Goal: Task Accomplishment & Management: Manage account settings

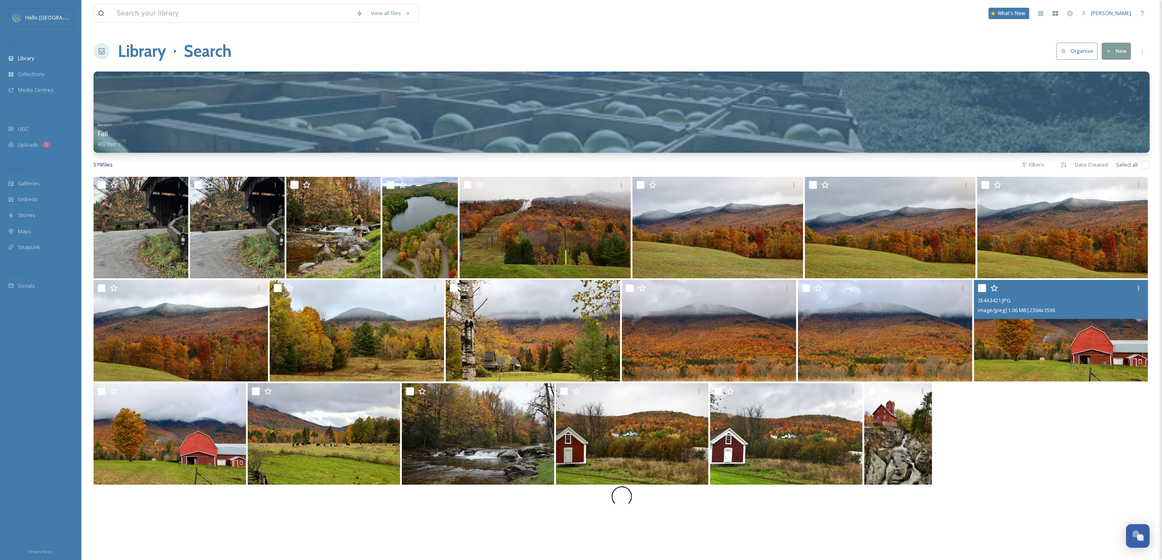
click at [1076, 349] on img at bounding box center [1061, 331] width 174 height 102
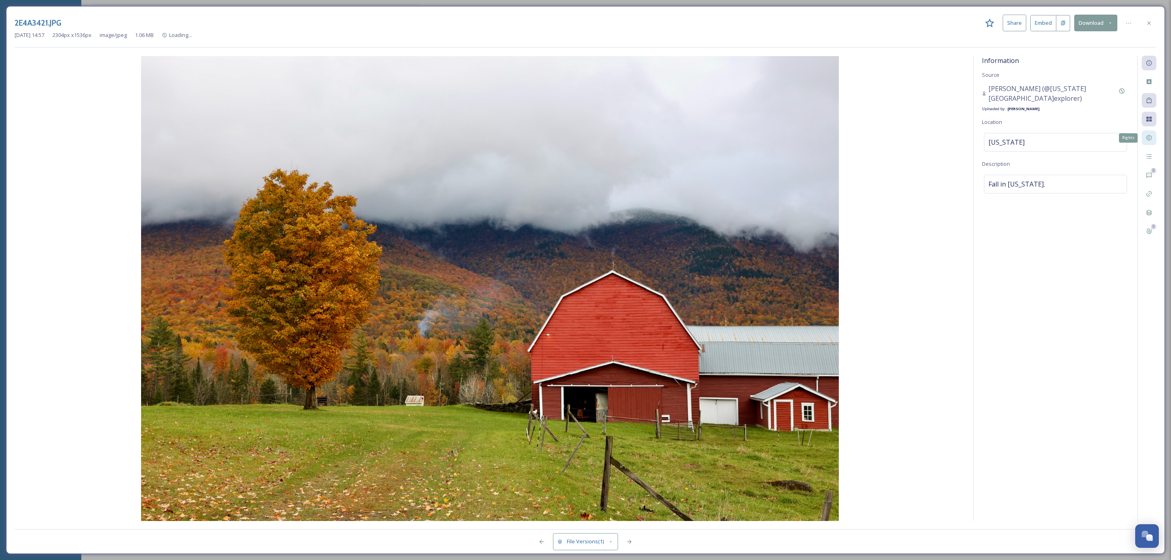
click at [1154, 139] on div "Rights" at bounding box center [1149, 138] width 15 height 15
click at [1149, 143] on div "Rights" at bounding box center [1149, 138] width 15 height 15
click at [1149, 145] on div "Rights" at bounding box center [1149, 138] width 15 height 15
click at [1150, 13] on div "2E4A3421.JPG Share Embed Download Sep 03 2025 14:57 2304 px x 1536 px image/jpe…" at bounding box center [585, 280] width 1159 height 548
click at [1150, 27] on div at bounding box center [1149, 23] width 15 height 15
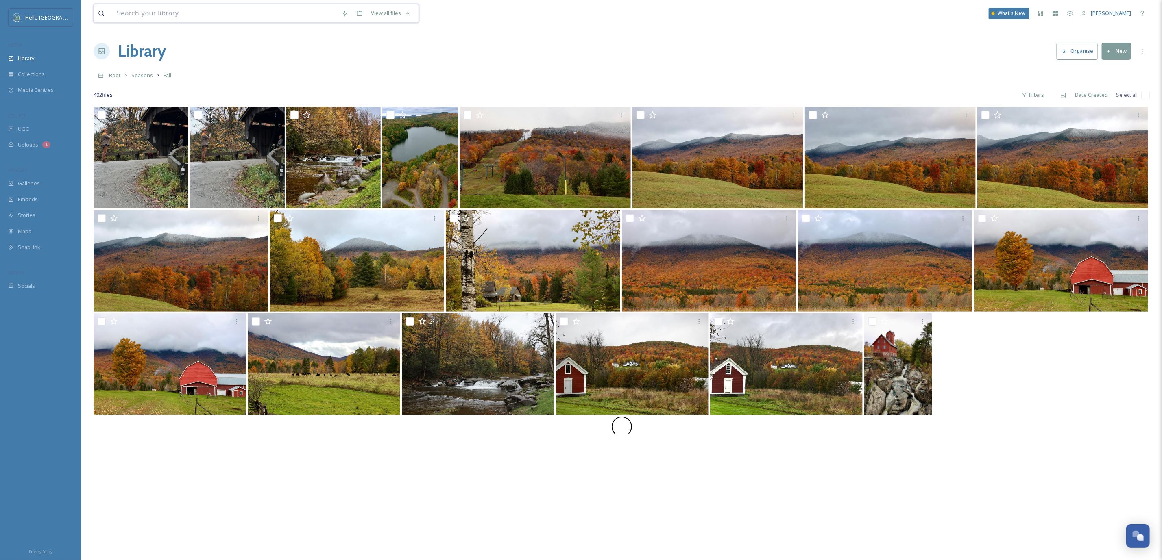
click at [172, 7] on input at bounding box center [225, 13] width 225 height 18
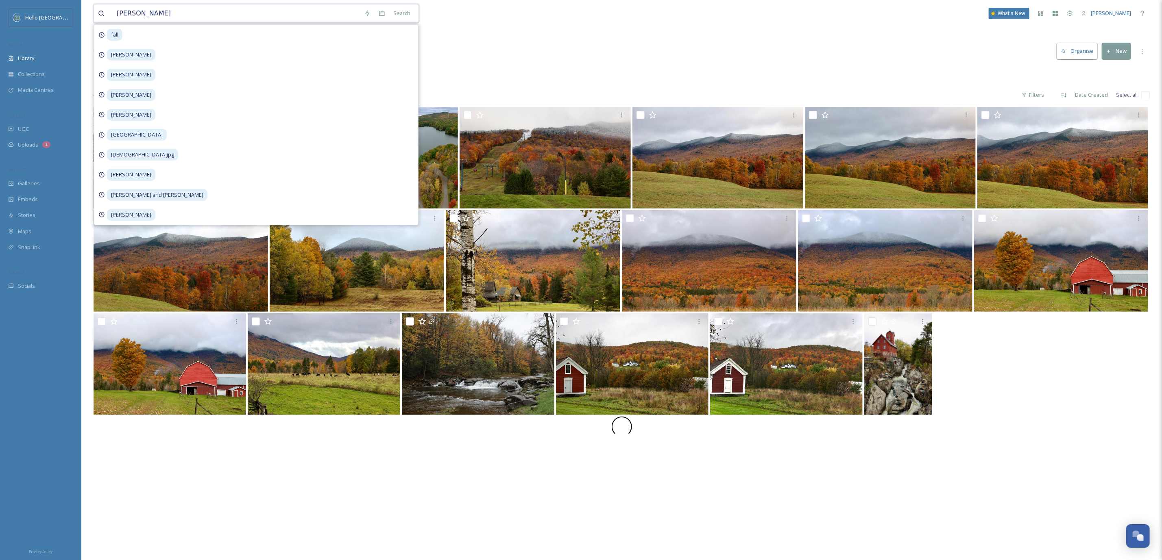
type input "amanda spencer"
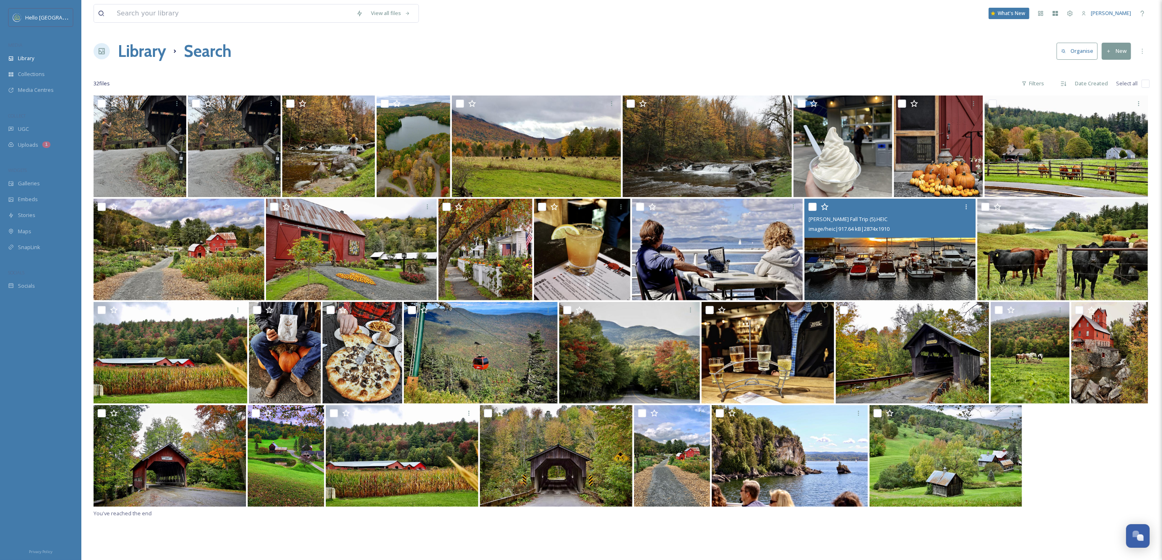
click at [840, 271] on img at bounding box center [889, 250] width 171 height 102
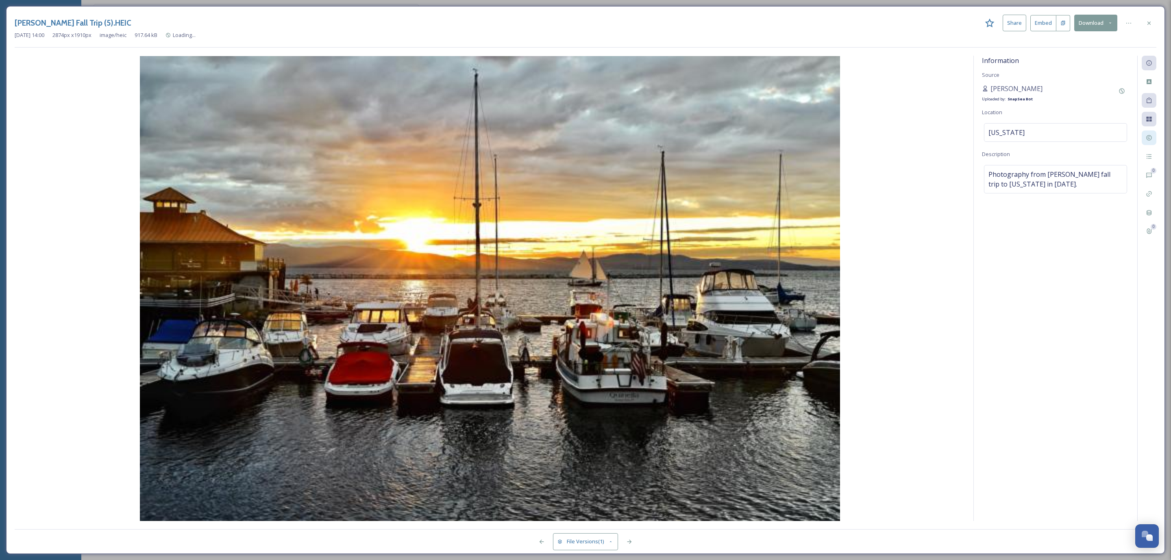
click at [1146, 138] on icon at bounding box center [1149, 138] width 7 height 7
click at [1148, 145] on div "Rights" at bounding box center [1149, 138] width 15 height 15
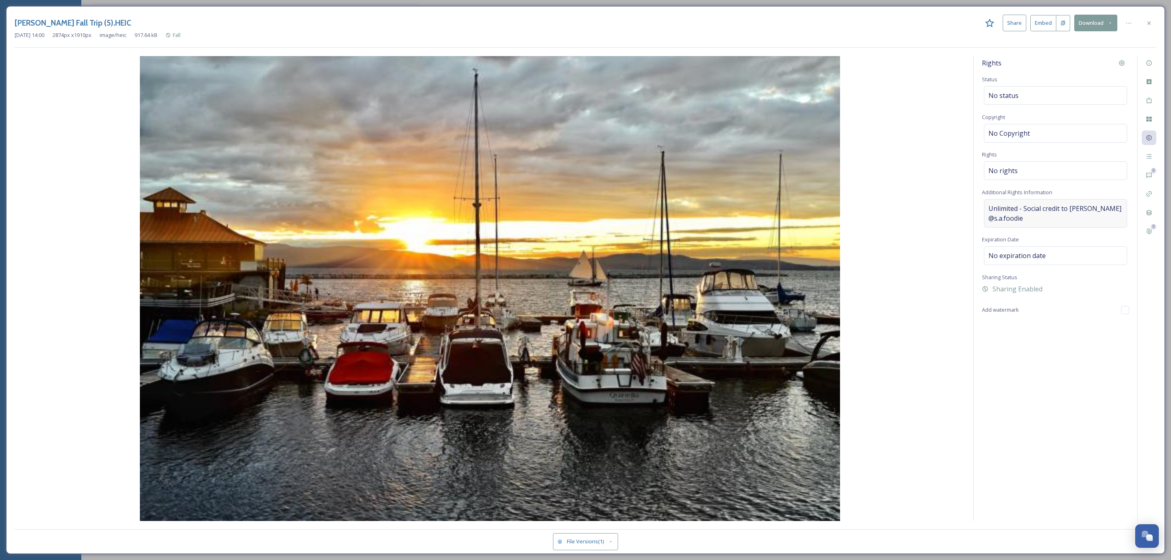
click at [1071, 209] on span "Unlimited - Social credit to [PERSON_NAME] @s.a.foodie" at bounding box center [1055, 214] width 134 height 20
click at [1071, 209] on textarea "Unlimited - Social credit to Amanda Spencer @s.a.foodie" at bounding box center [1055, 232] width 147 height 67
click at [1148, 24] on icon at bounding box center [1148, 22] width 3 height 3
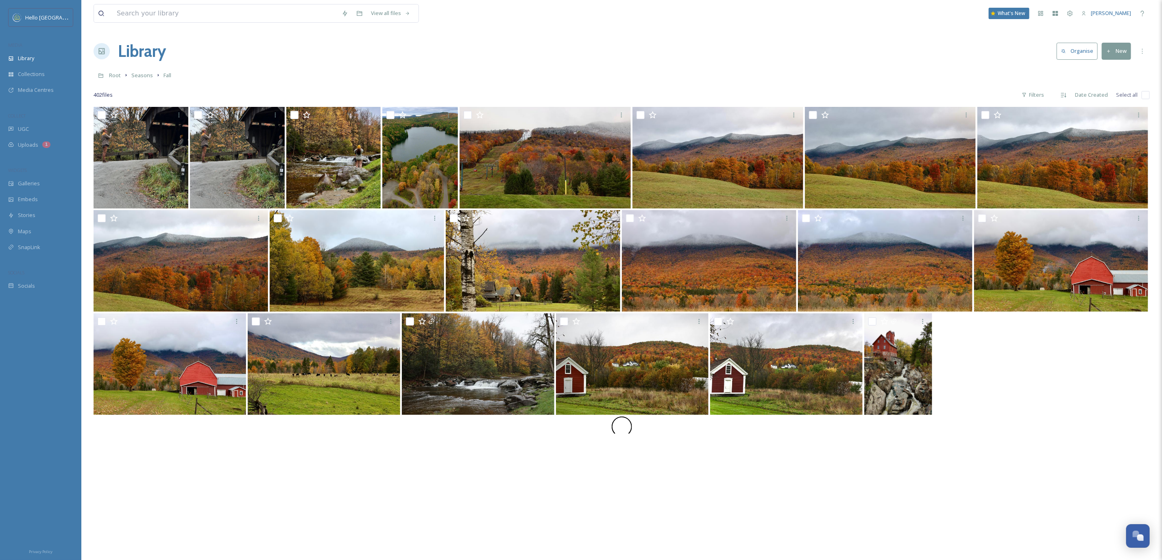
click at [1147, 94] on input "checkbox" at bounding box center [1145, 95] width 8 height 8
checkbox input "true"
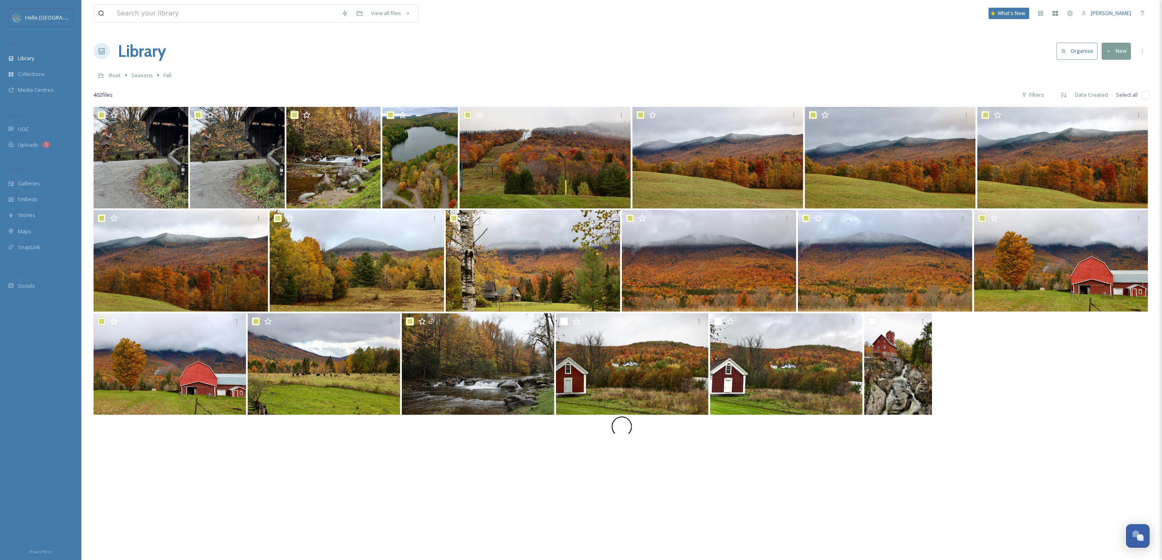
checkbox input "true"
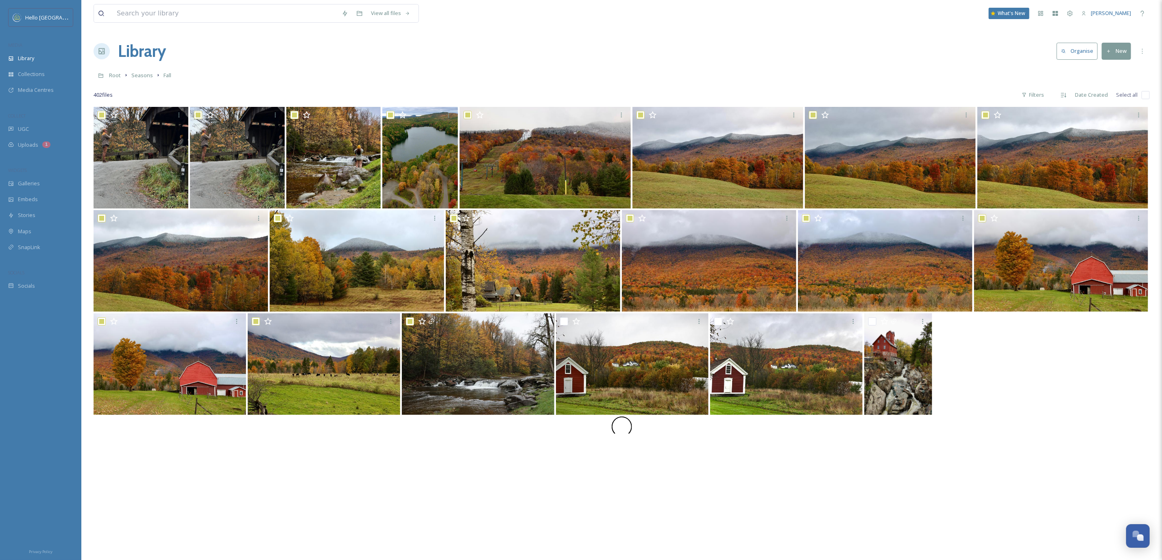
checkbox input "true"
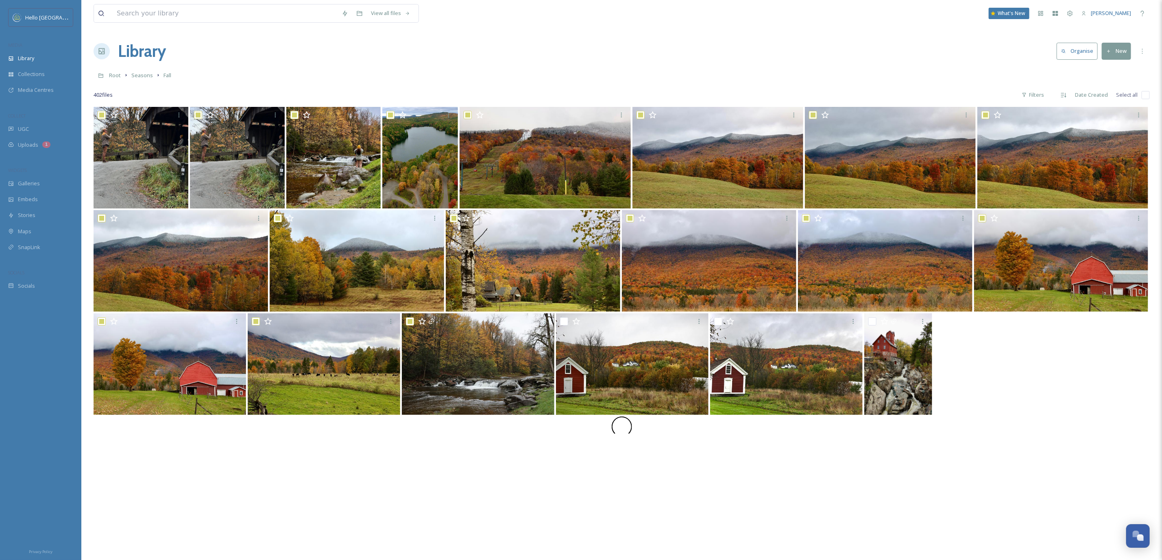
checkbox input "true"
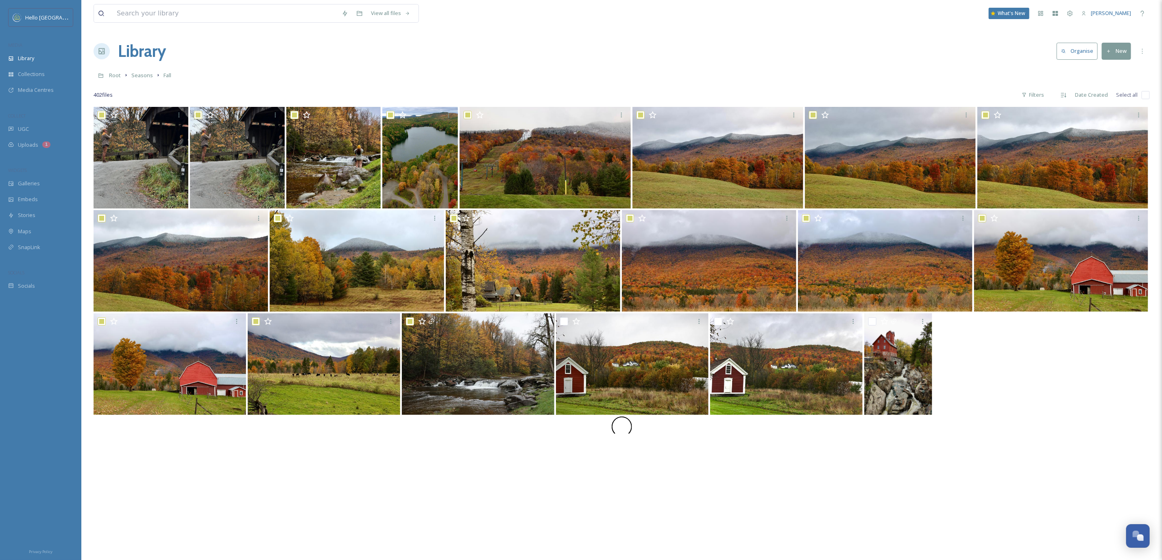
checkbox input "true"
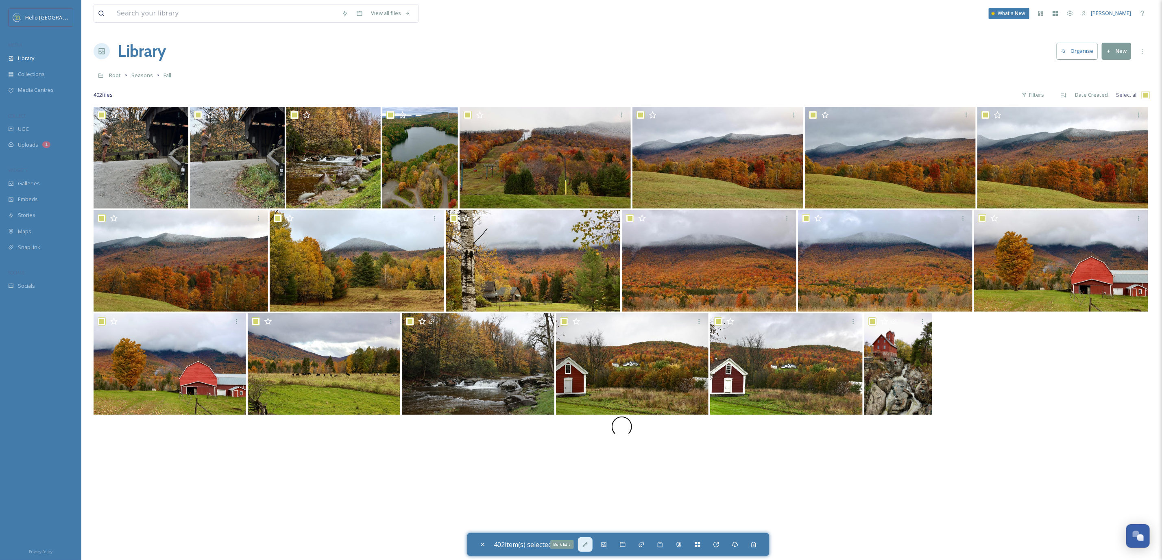
click at [588, 541] on div "Bulk Edit" at bounding box center [585, 545] width 15 height 15
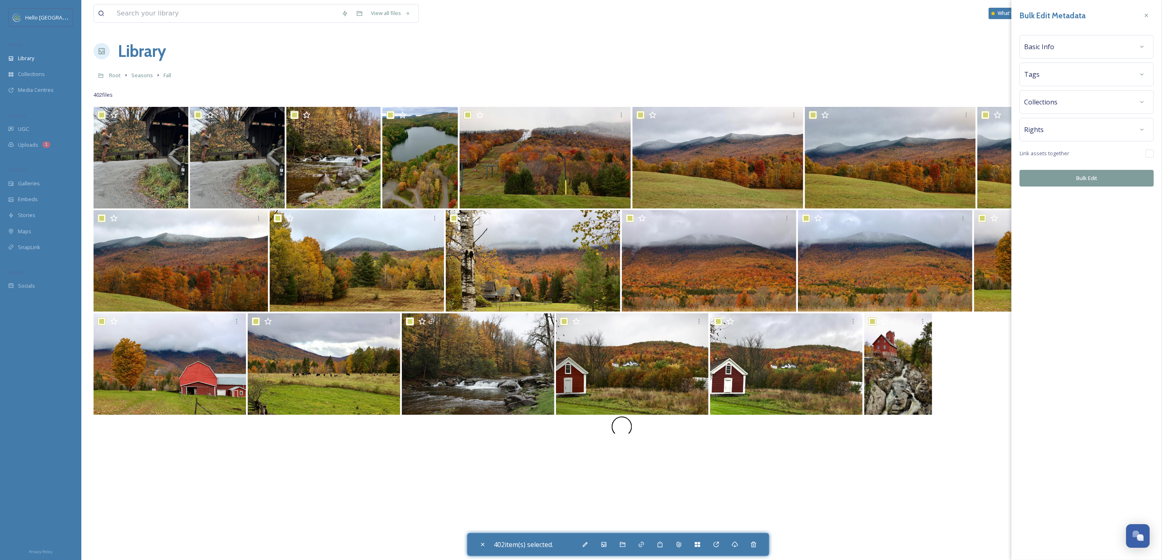
click at [1034, 131] on span "Rights" at bounding box center [1034, 130] width 20 height 10
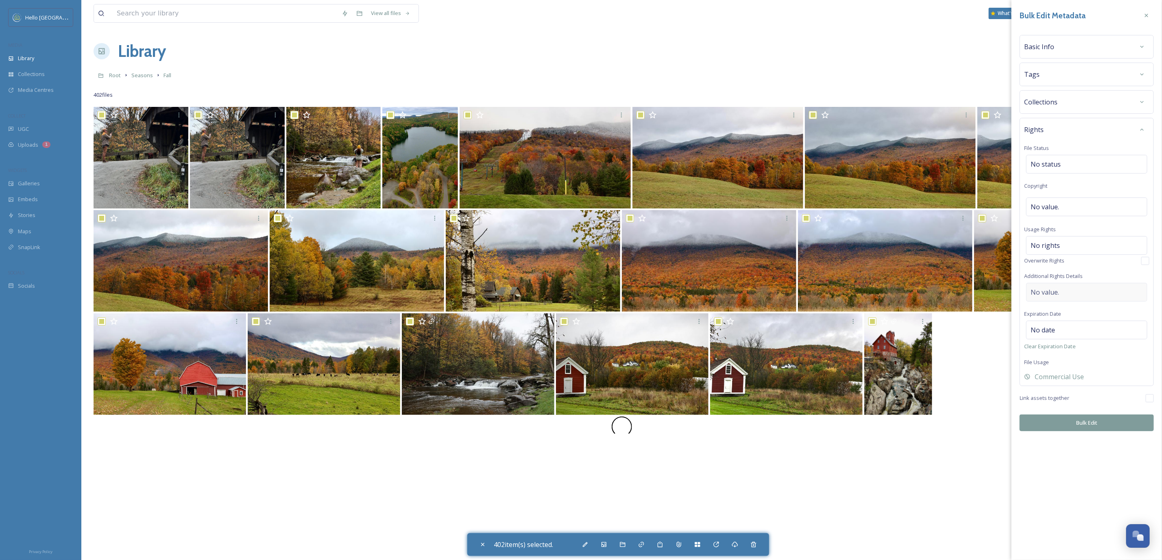
click at [1076, 294] on div "No value." at bounding box center [1086, 292] width 121 height 19
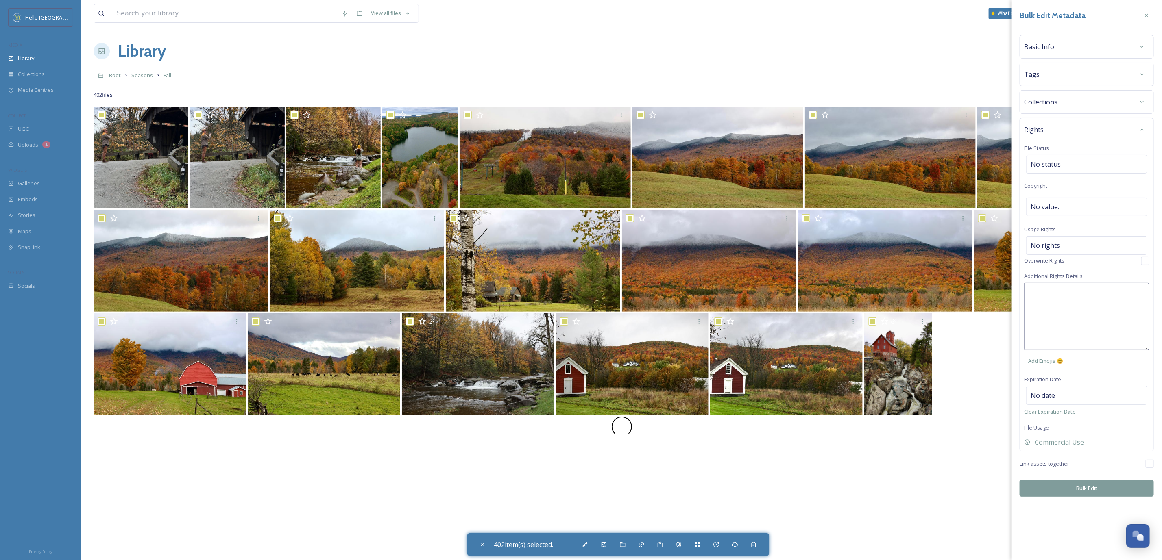
click at [1076, 294] on textarea at bounding box center [1086, 316] width 125 height 67
paste textarea "Unlimited - Social credit to Amanda Spencer @s.a.foodie"
type textarea "Unlimited - Social credit to Amanda Spencer @s.a.foodie"
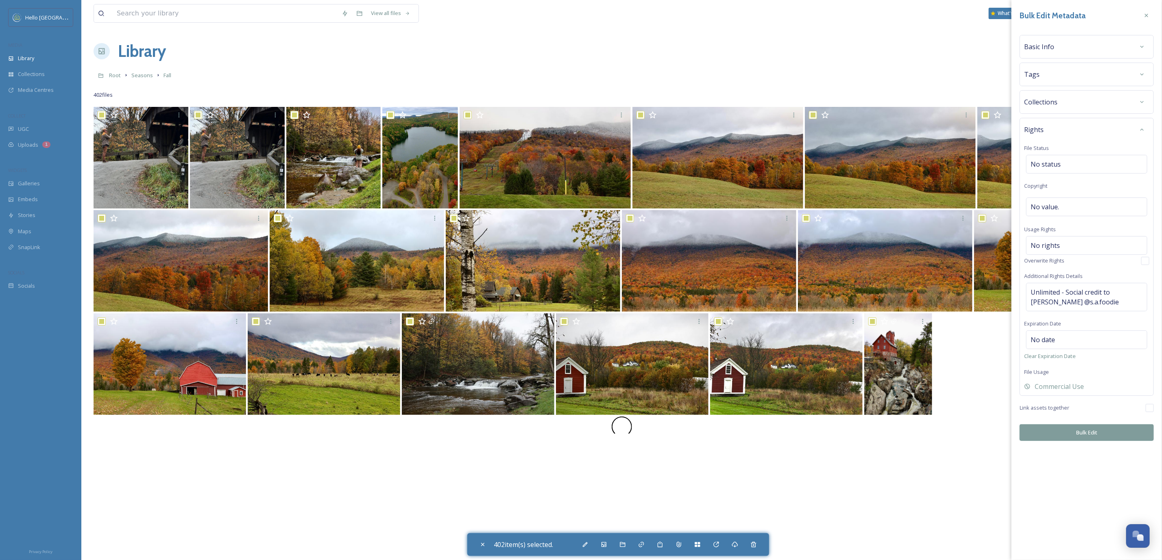
click at [1048, 494] on div "Bulk Edit Metadata Basic Info Tags Collections Rights File Status No status Cop…" at bounding box center [1086, 280] width 150 height 560
click at [1075, 435] on button "Bulk Edit" at bounding box center [1086, 433] width 134 height 17
checkbox input "false"
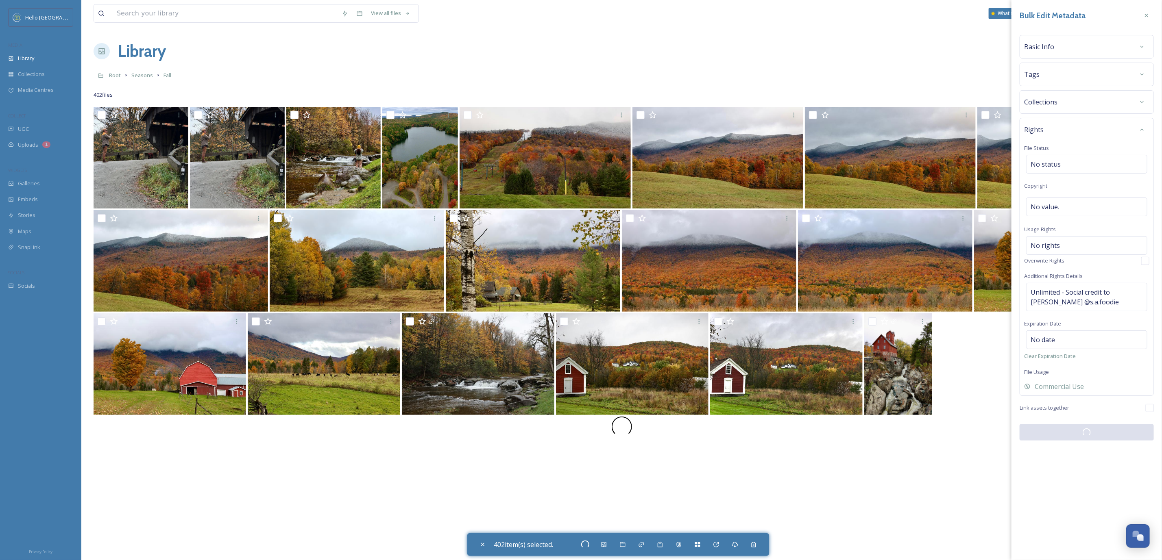
checkbox input "false"
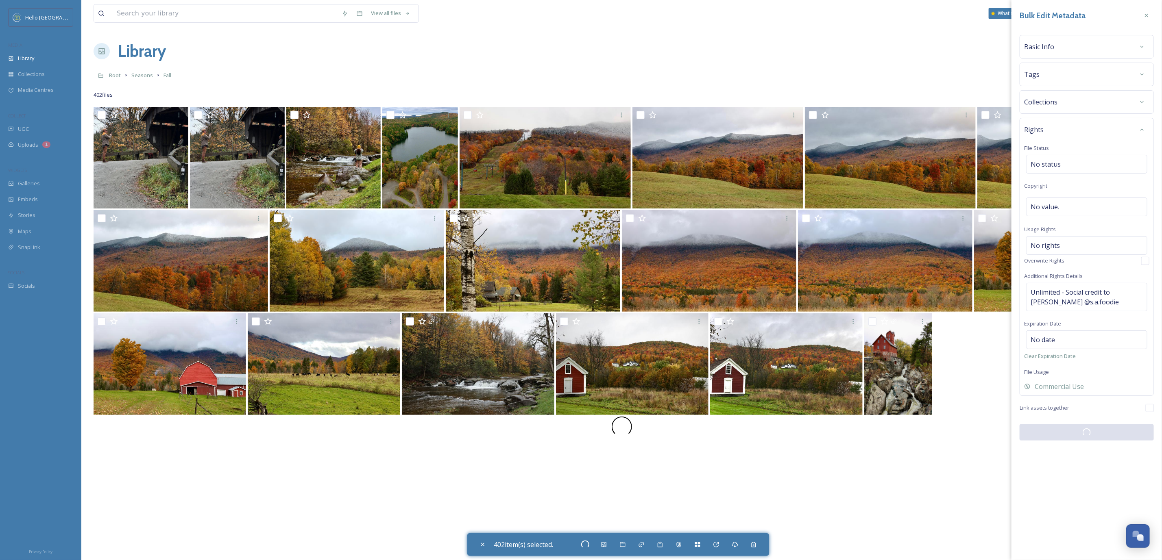
checkbox input "false"
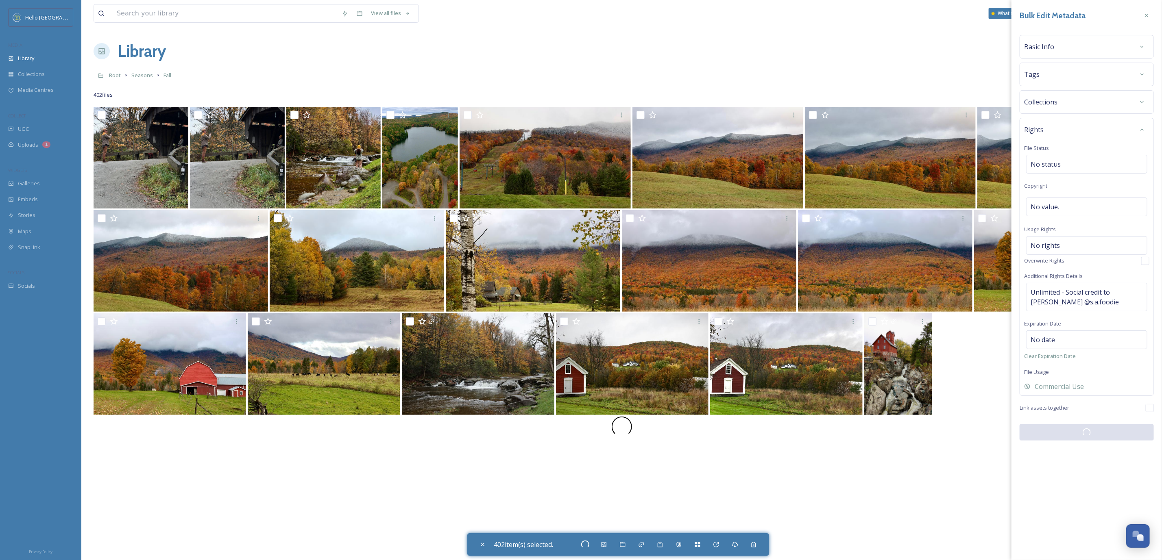
checkbox input "false"
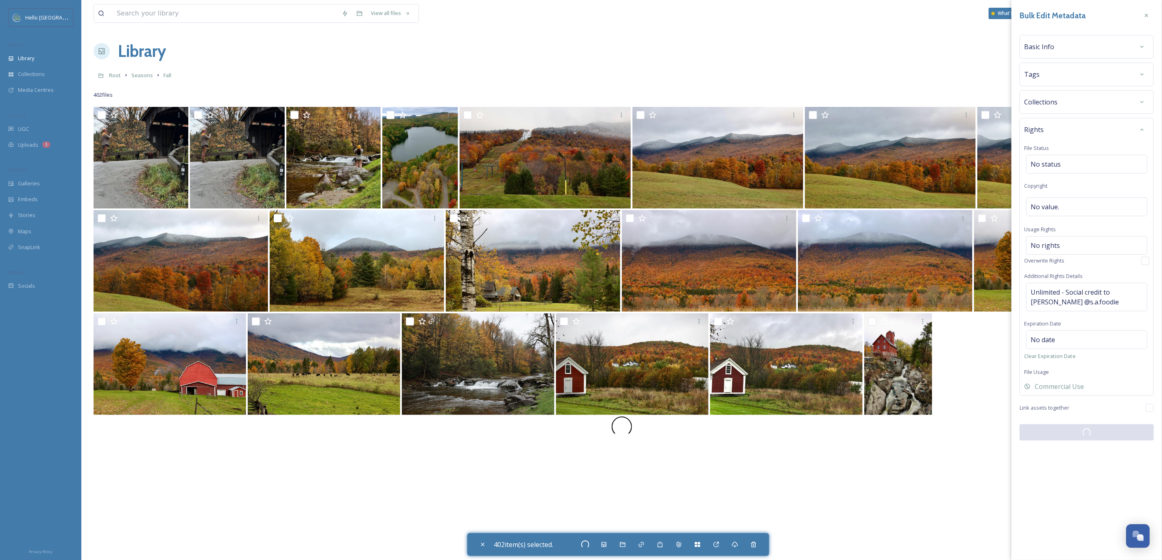
checkbox input "false"
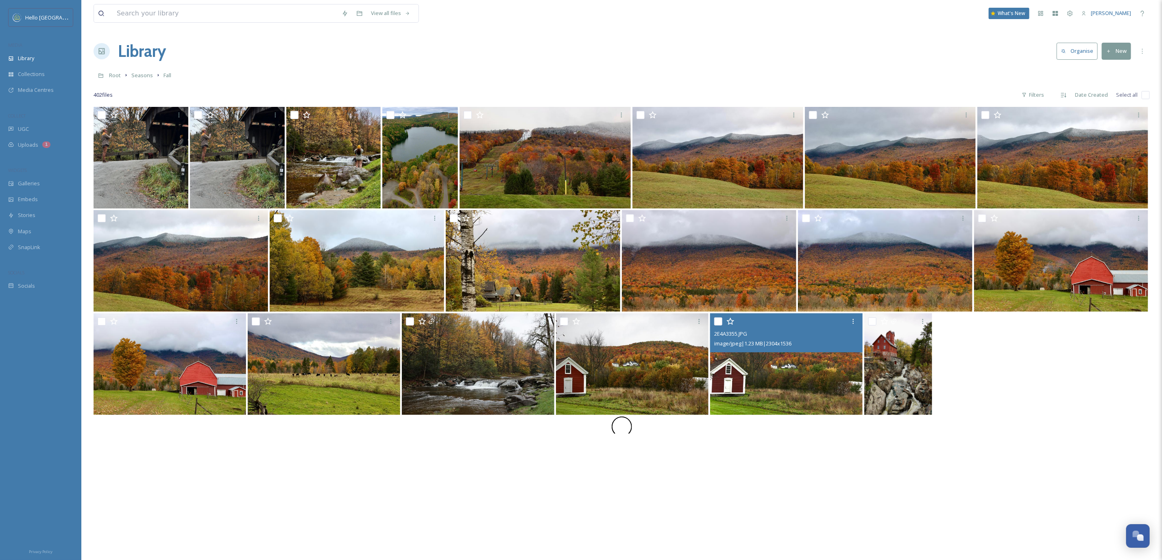
click at [823, 381] on img at bounding box center [786, 364] width 152 height 102
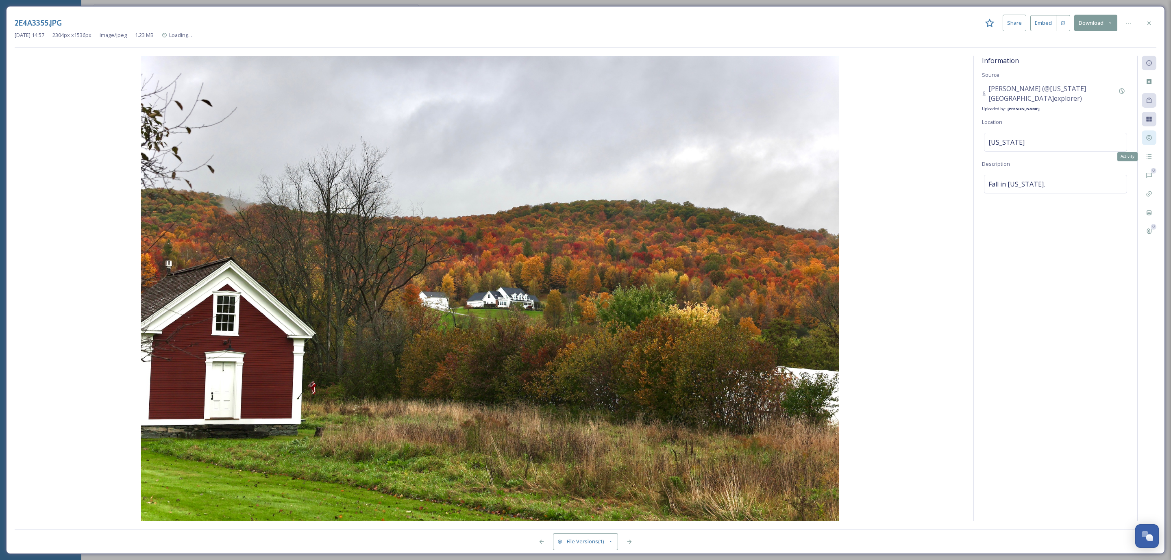
click at [1152, 141] on div at bounding box center [1149, 138] width 15 height 15
click at [1148, 137] on icon at bounding box center [1149, 138] width 7 height 7
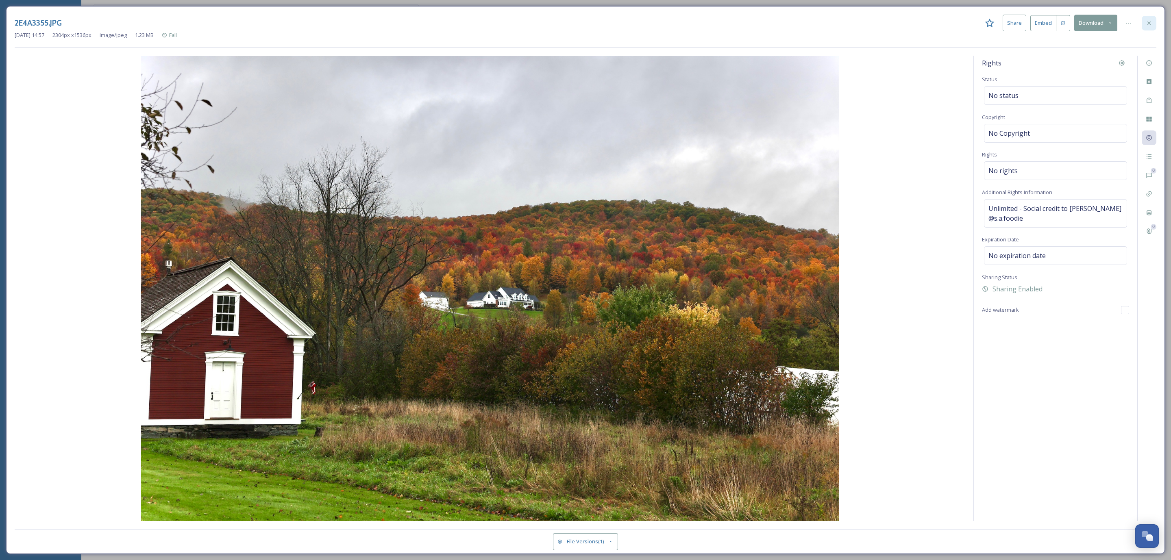
click at [1144, 27] on div at bounding box center [1149, 23] width 15 height 15
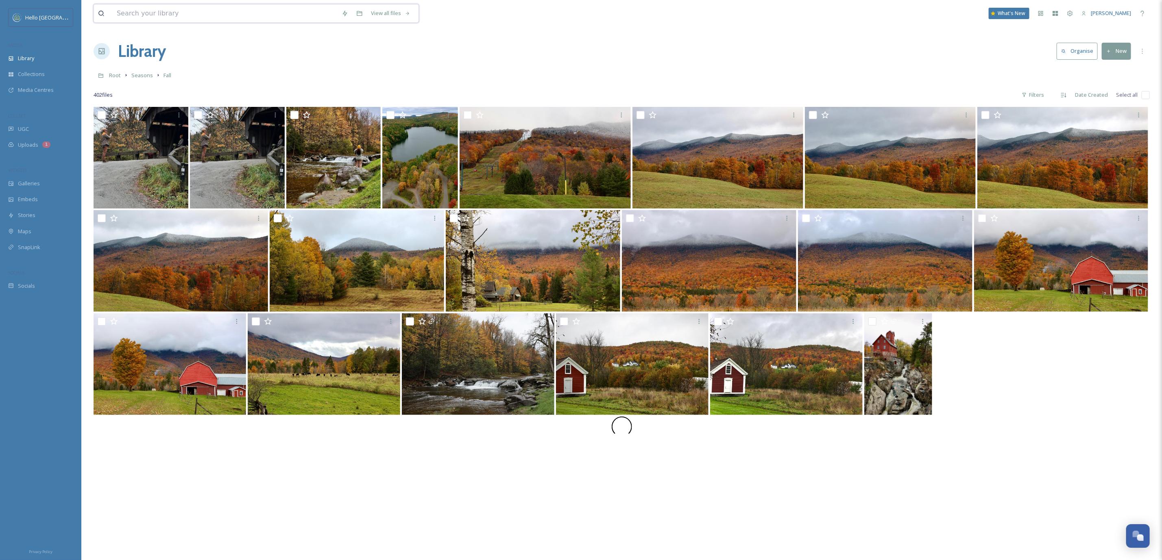
click at [161, 7] on input at bounding box center [225, 13] width 225 height 18
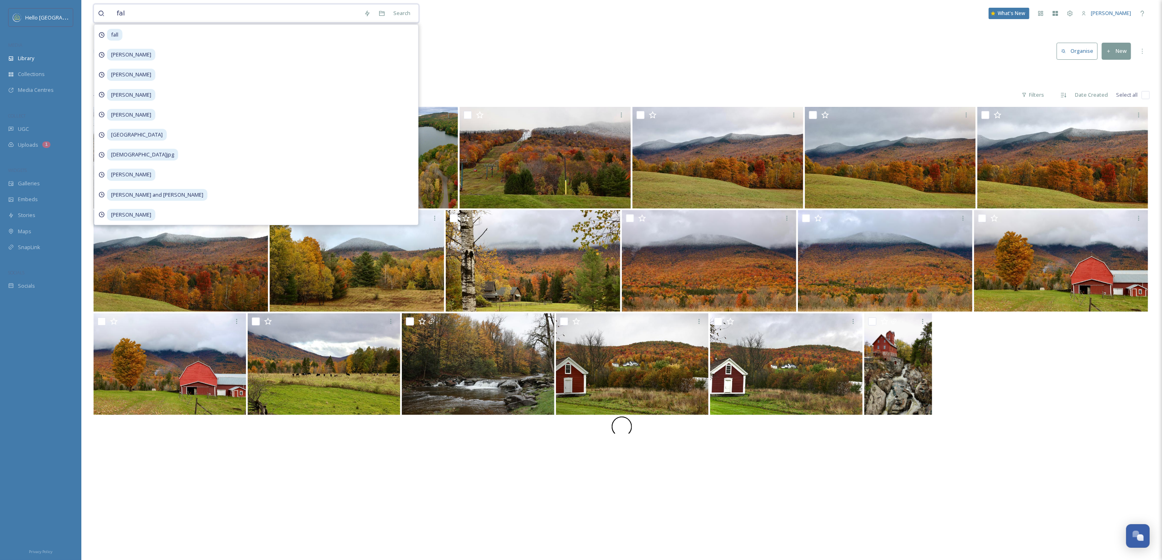
type input "fall"
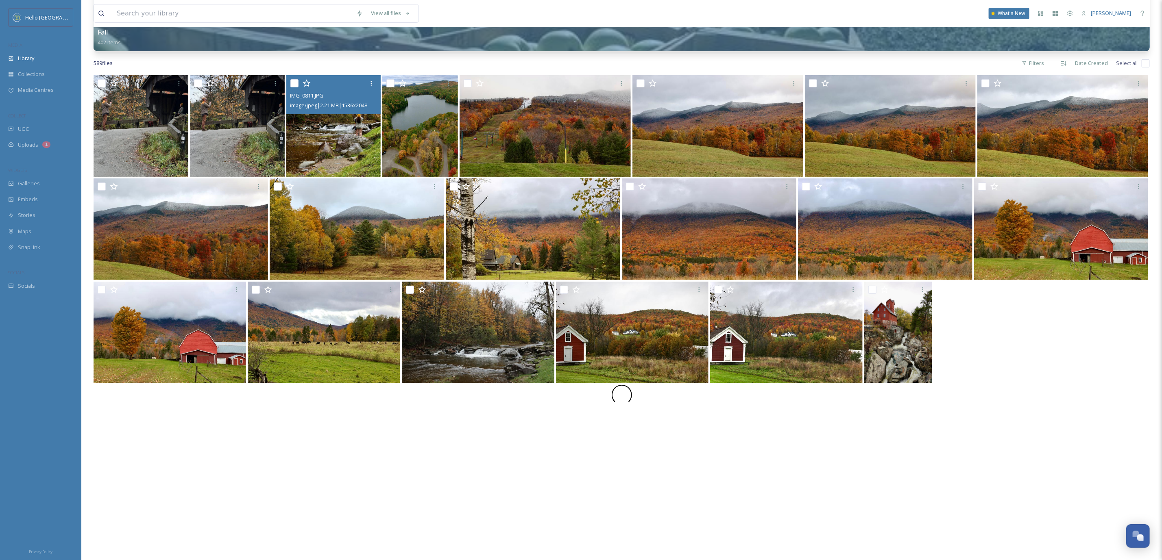
scroll to position [122, 0]
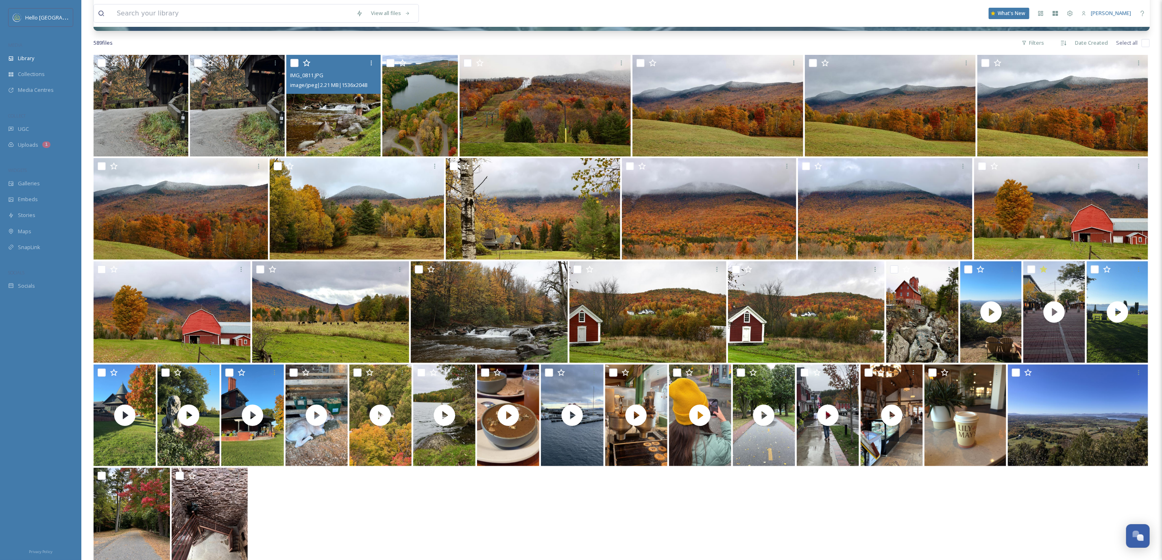
click at [345, 133] on img at bounding box center [333, 106] width 95 height 102
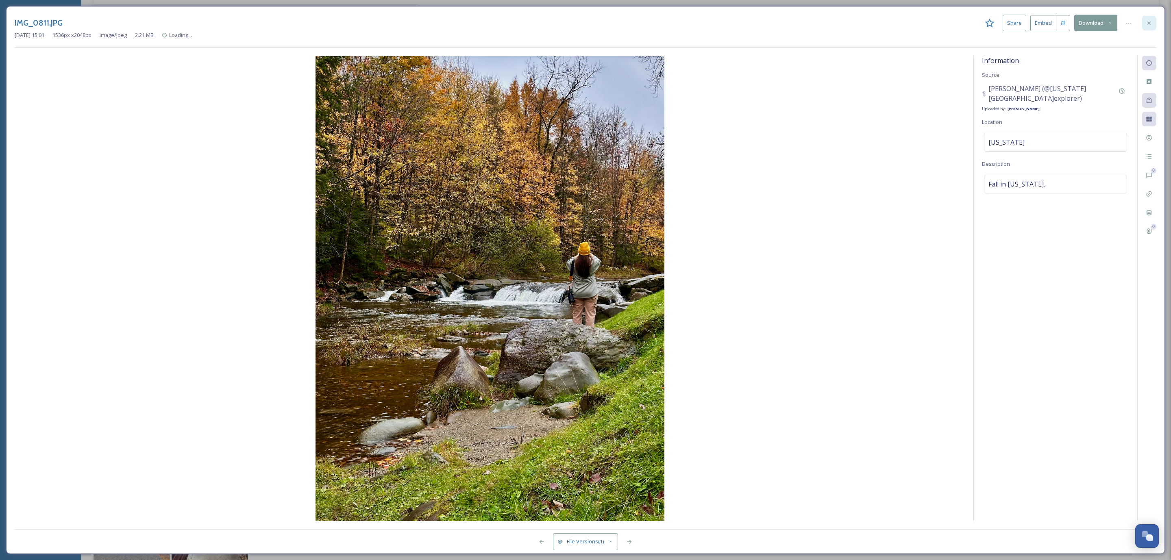
click at [1147, 27] on div at bounding box center [1149, 23] width 15 height 15
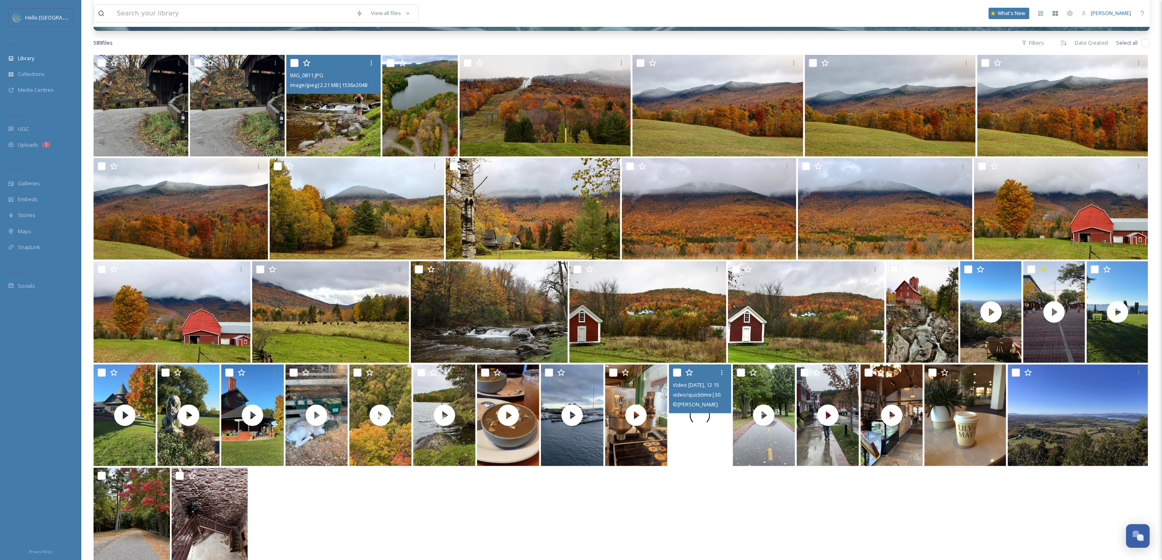
click at [716, 451] on div at bounding box center [700, 416] width 62 height 102
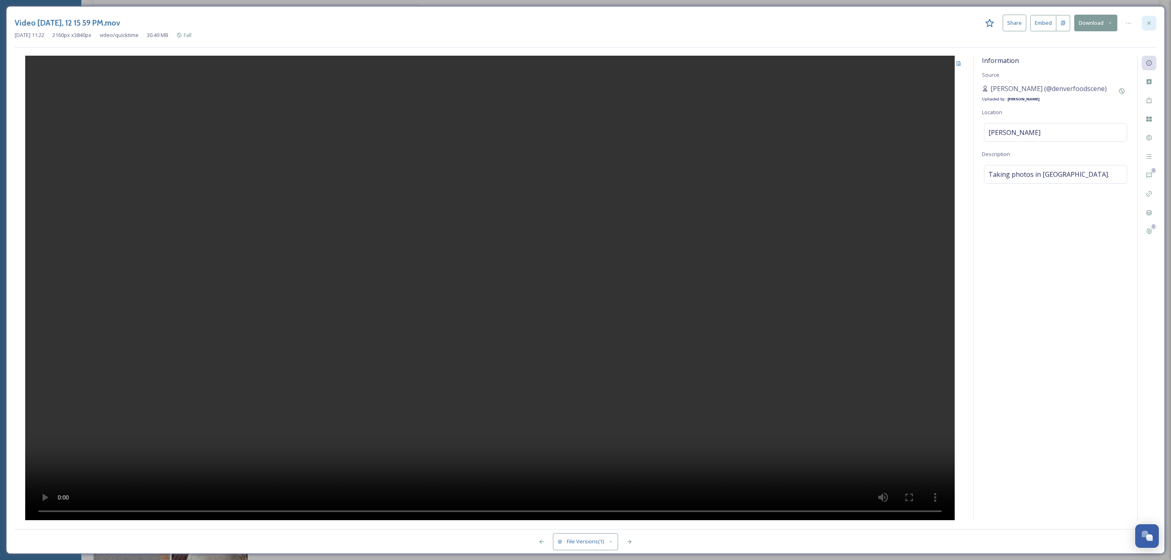
click at [1143, 26] on div at bounding box center [1149, 23] width 15 height 15
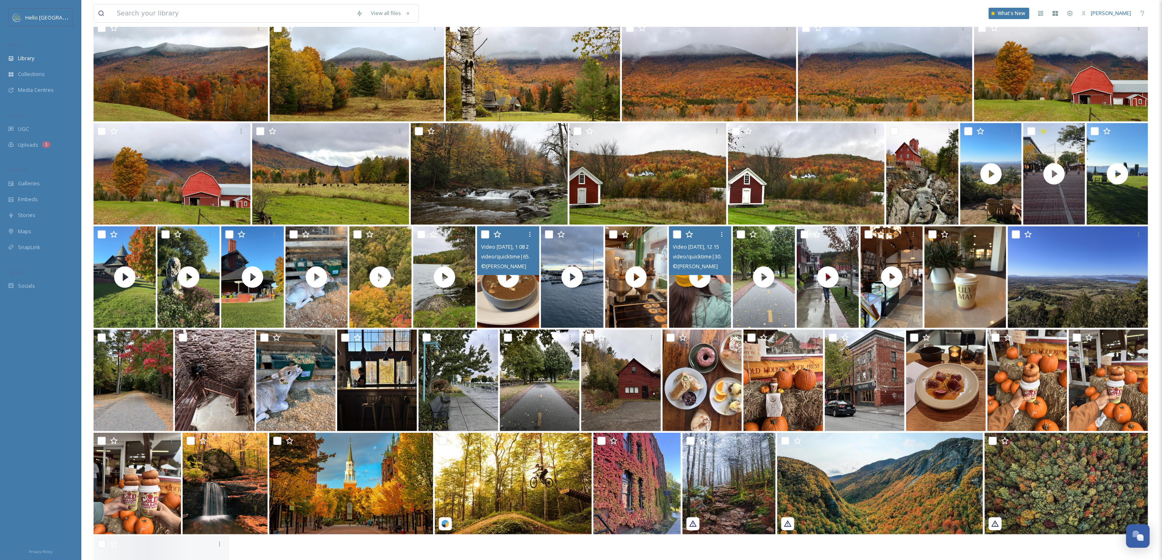
scroll to position [360, 0]
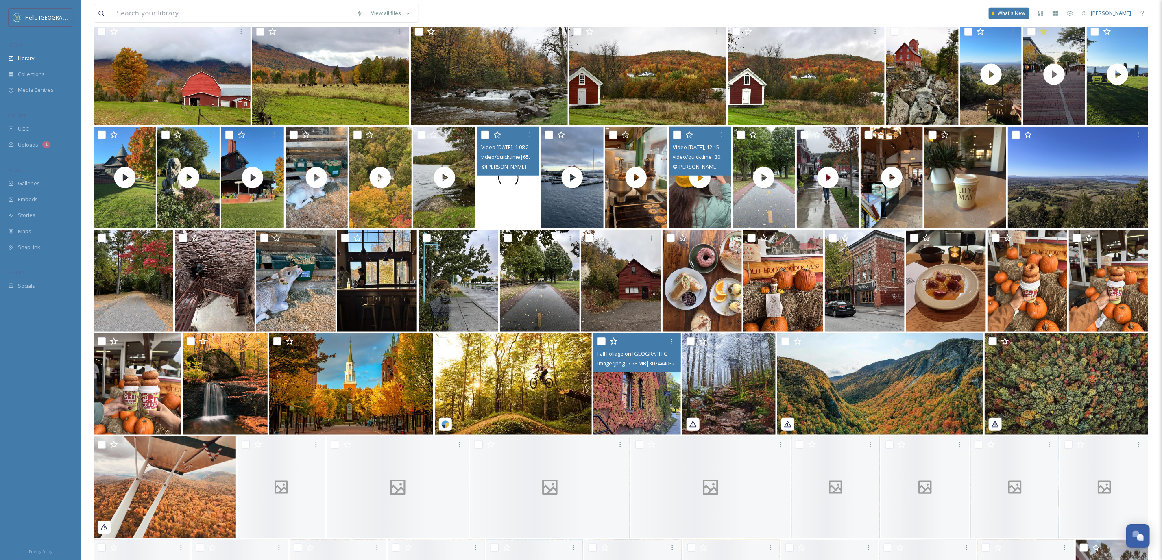
click at [631, 392] on img at bounding box center [636, 384] width 87 height 102
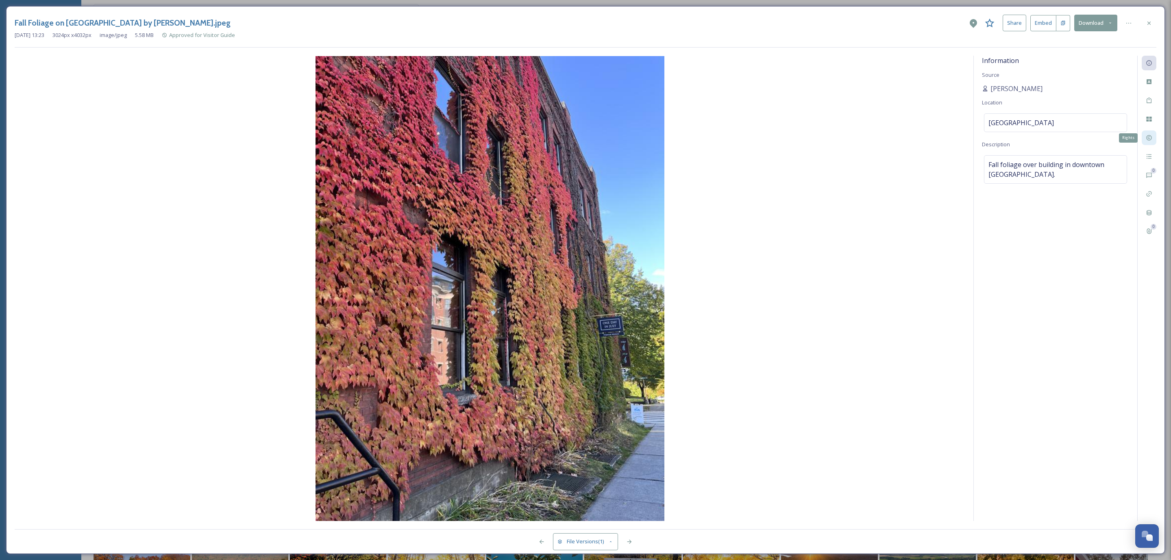
click at [1144, 137] on div "Rights" at bounding box center [1149, 138] width 15 height 15
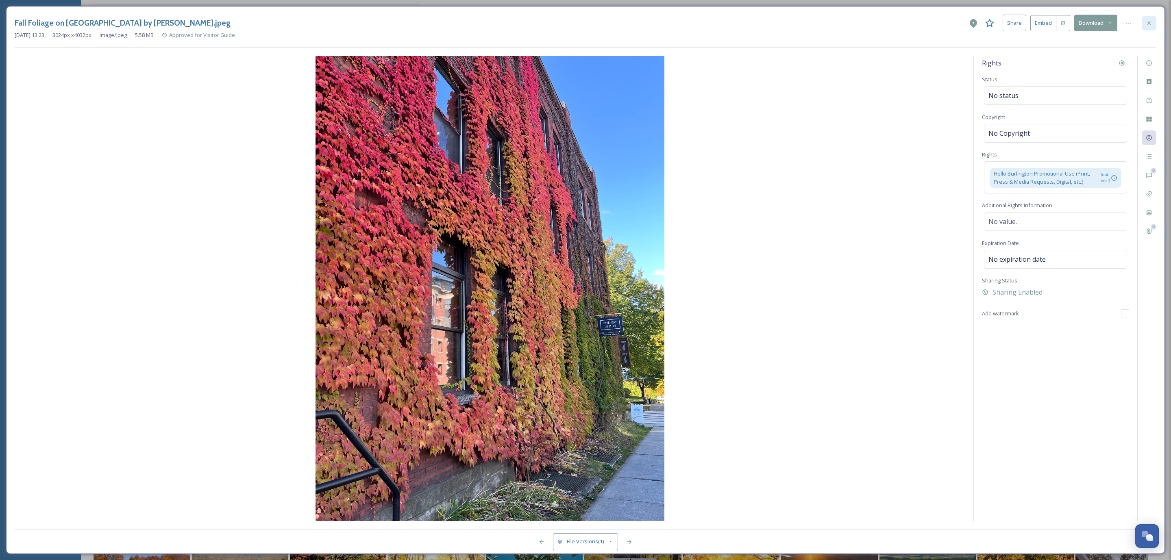
click at [1143, 27] on div at bounding box center [1149, 23] width 15 height 15
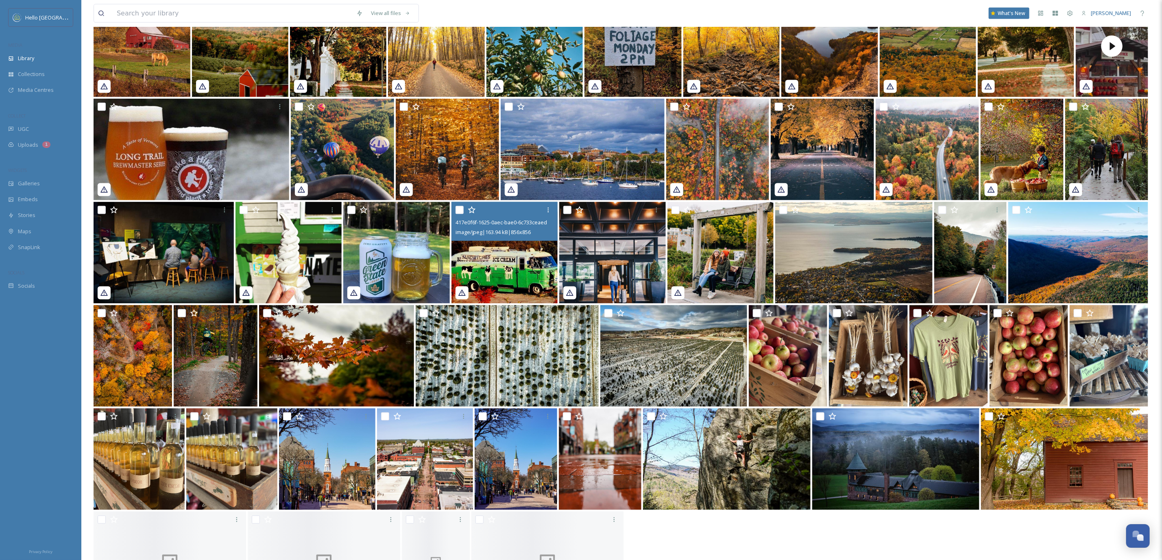
scroll to position [980, 0]
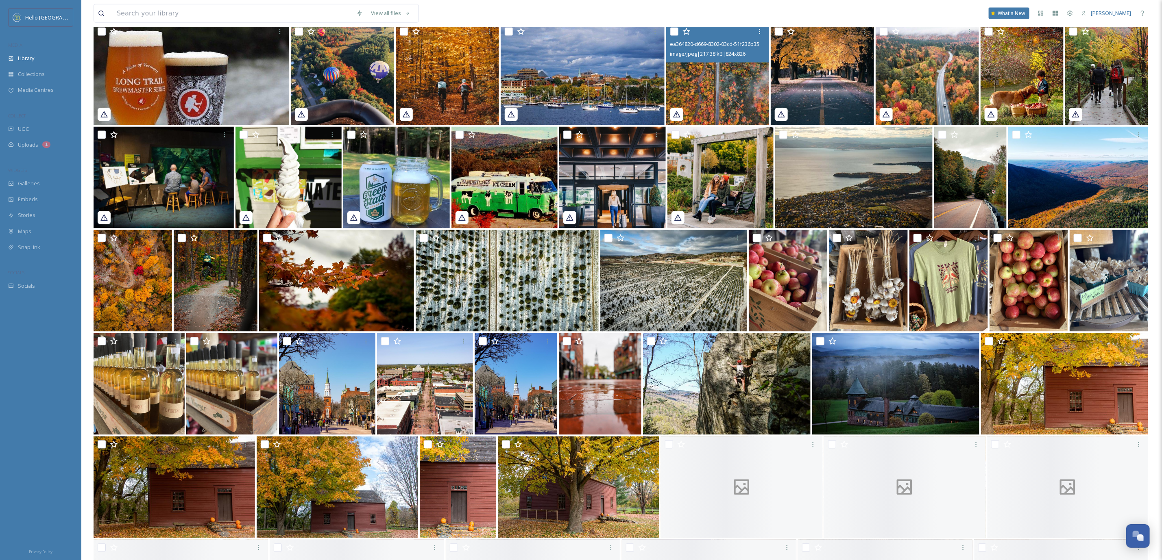
click at [730, 100] on img at bounding box center [717, 75] width 103 height 102
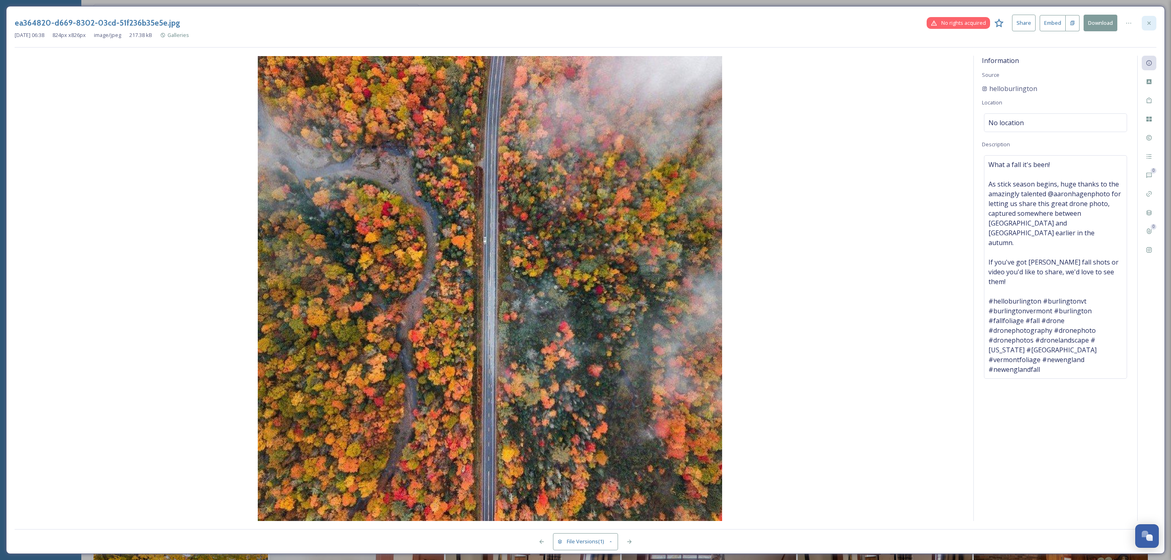
click at [1147, 21] on icon at bounding box center [1149, 23] width 7 height 7
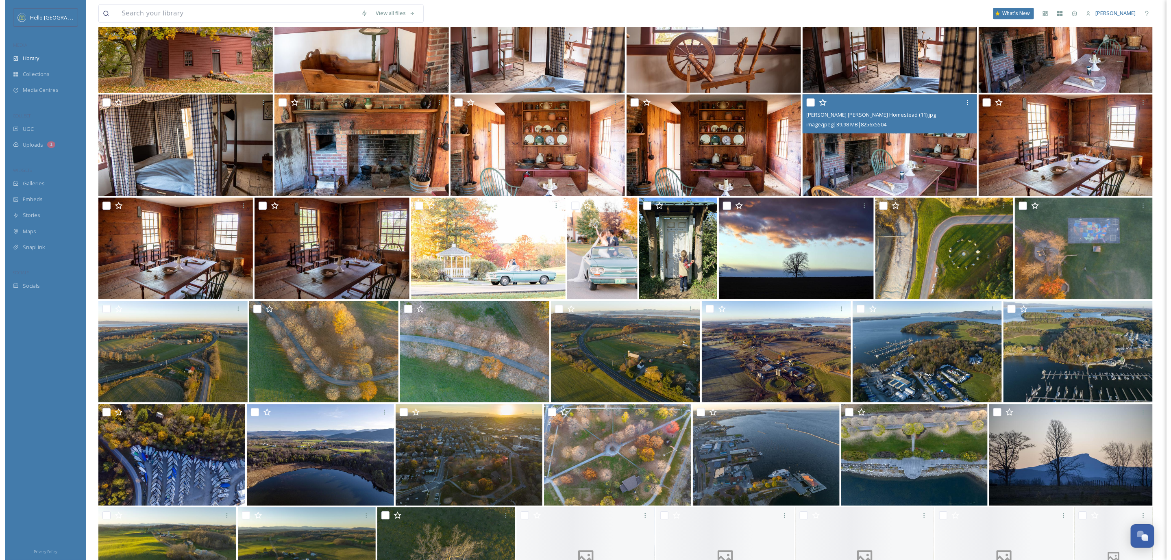
scroll to position [1284, 0]
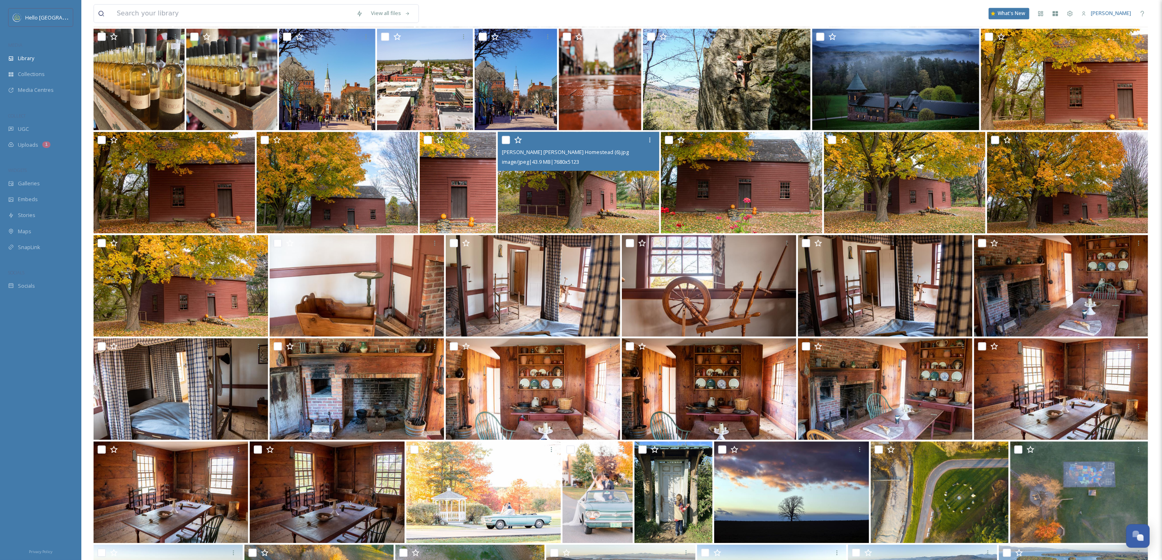
click at [526, 183] on img at bounding box center [578, 183] width 161 height 102
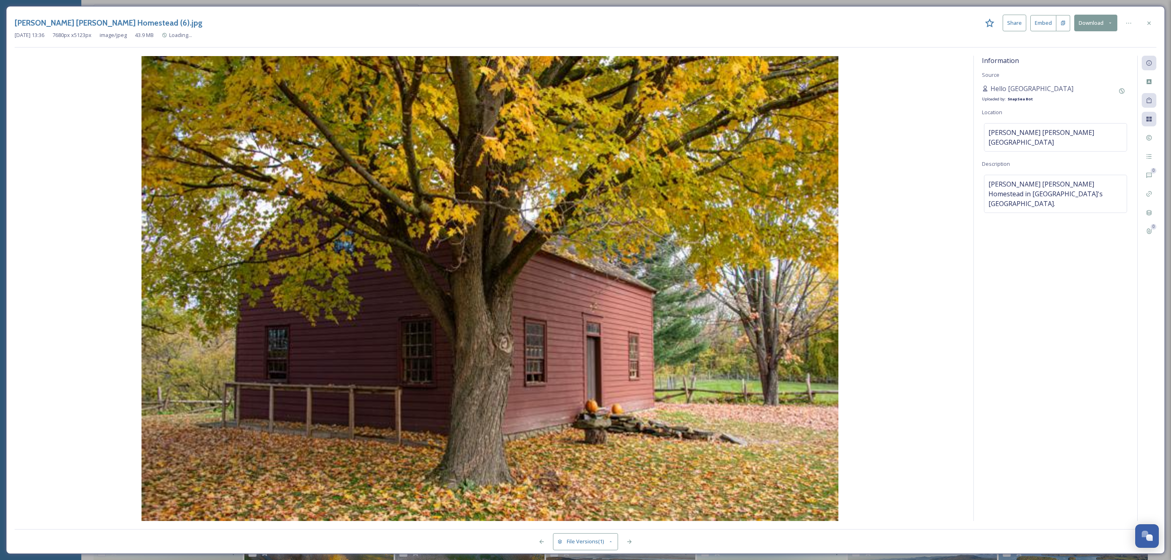
click at [1155, 146] on div "0 0" at bounding box center [1146, 289] width 19 height 466
click at [1139, 144] on div "0 0" at bounding box center [1146, 289] width 19 height 466
click at [1147, 142] on div "Rights" at bounding box center [1149, 138] width 15 height 15
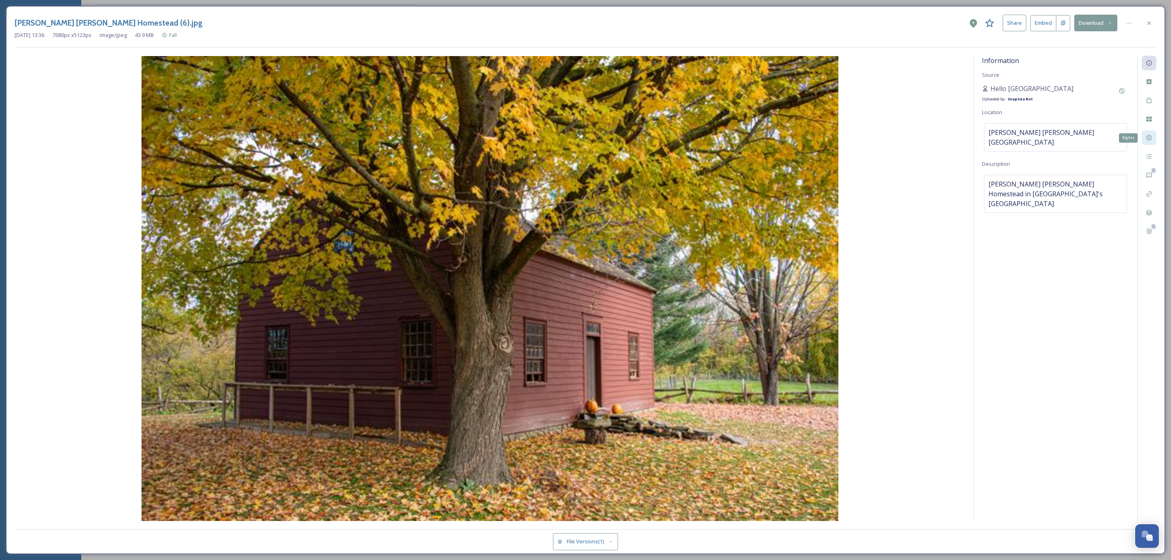
click at [1153, 142] on div "Rights" at bounding box center [1149, 138] width 15 height 15
click at [1155, 139] on div at bounding box center [1149, 138] width 15 height 15
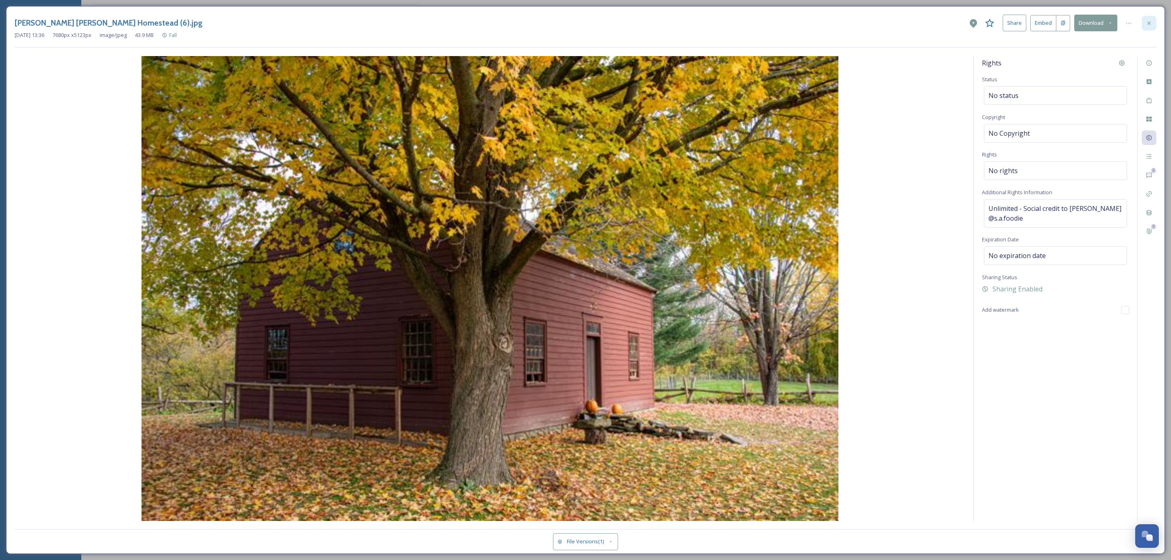
click at [1153, 27] on div at bounding box center [1149, 23] width 15 height 15
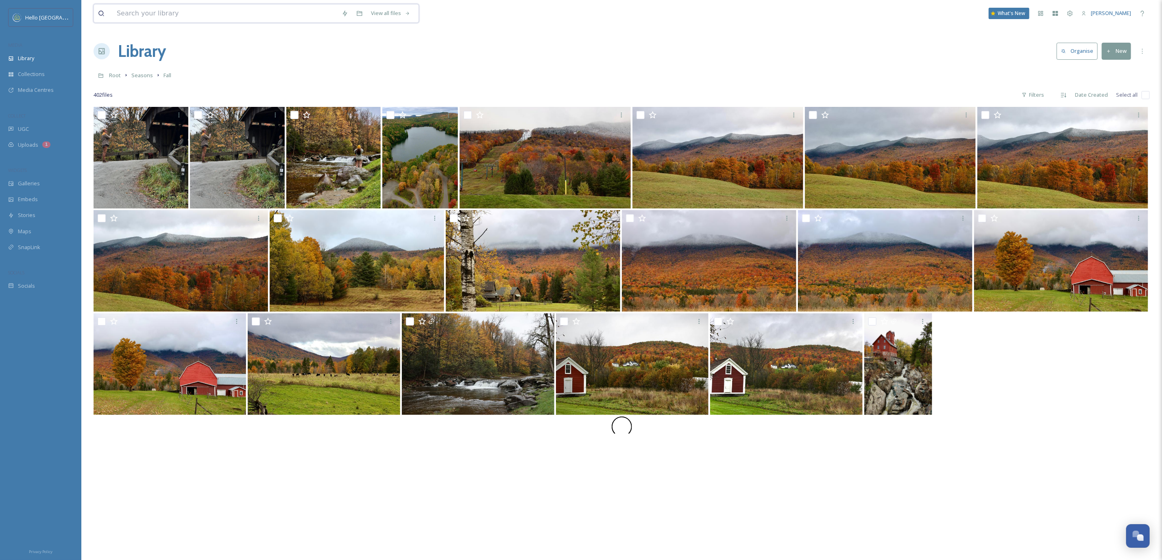
click at [133, 19] on input at bounding box center [225, 13] width 225 height 18
click at [152, 6] on input "fall" at bounding box center [236, 13] width 247 height 18
click at [153, 6] on input "fall" at bounding box center [236, 13] width 247 height 18
type input "[PERSON_NAME]"
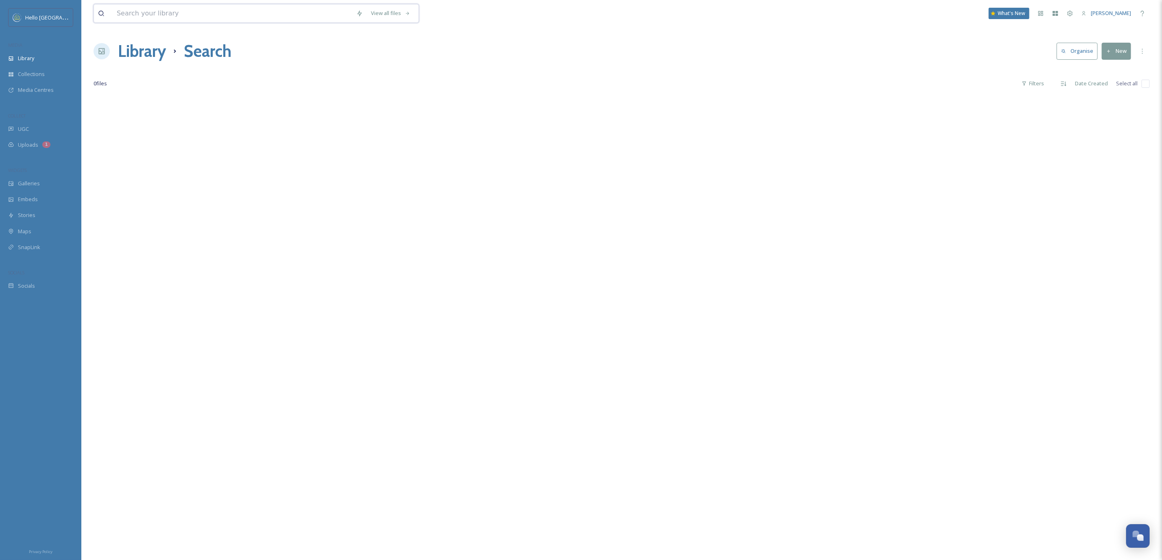
click at [152, 13] on input at bounding box center [232, 13] width 239 height 18
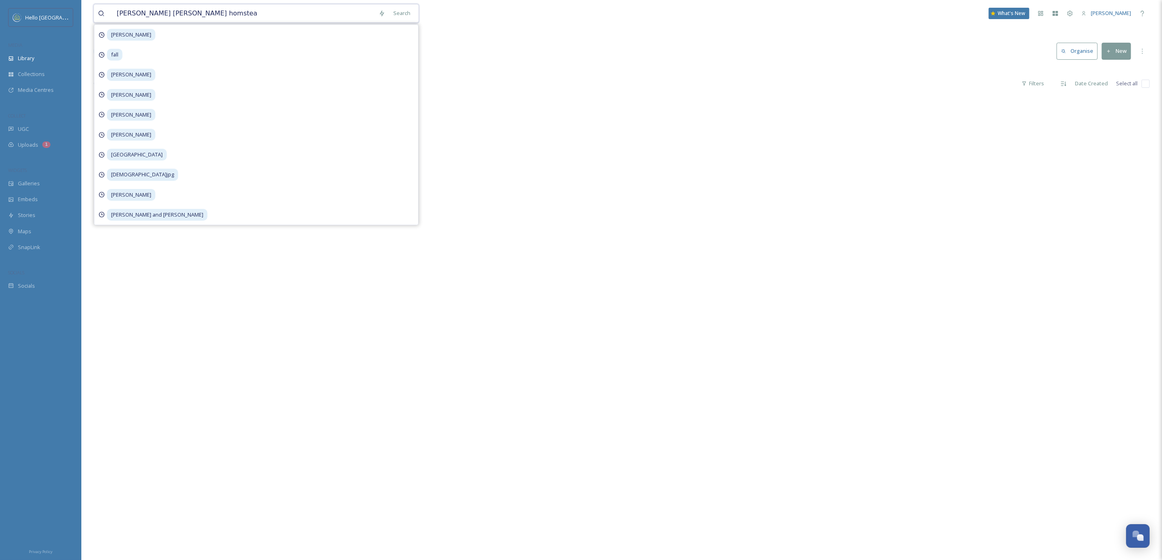
type input "[PERSON_NAME]"
click at [188, 16] on input at bounding box center [263, 13] width 203 height 18
type input "[PERSON_NAME]"
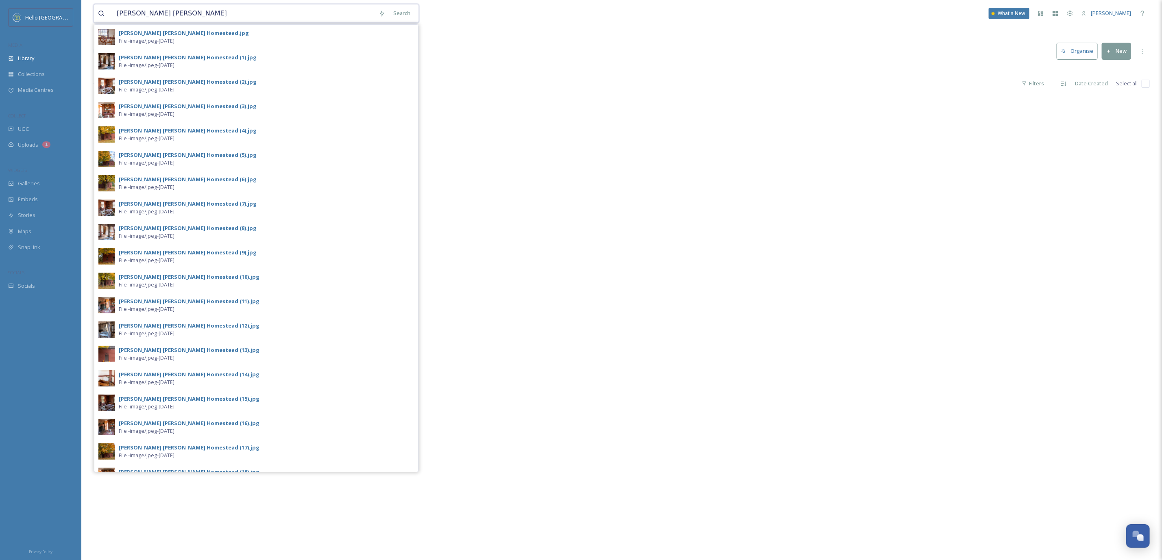
type input "[PERSON_NAME] [PERSON_NAME] homestead"
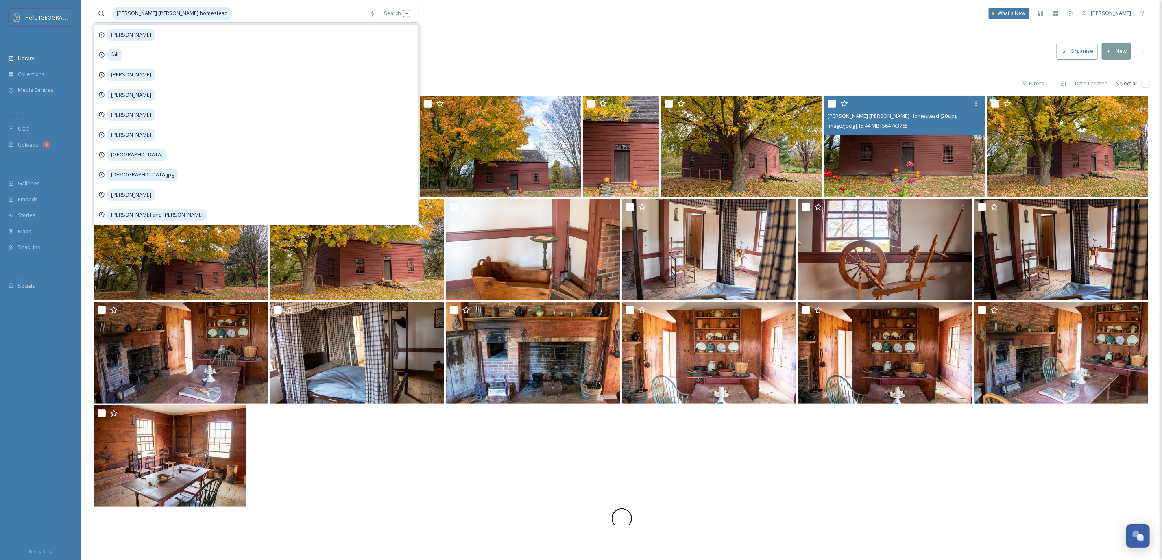
click at [942, 185] on img at bounding box center [904, 147] width 161 height 102
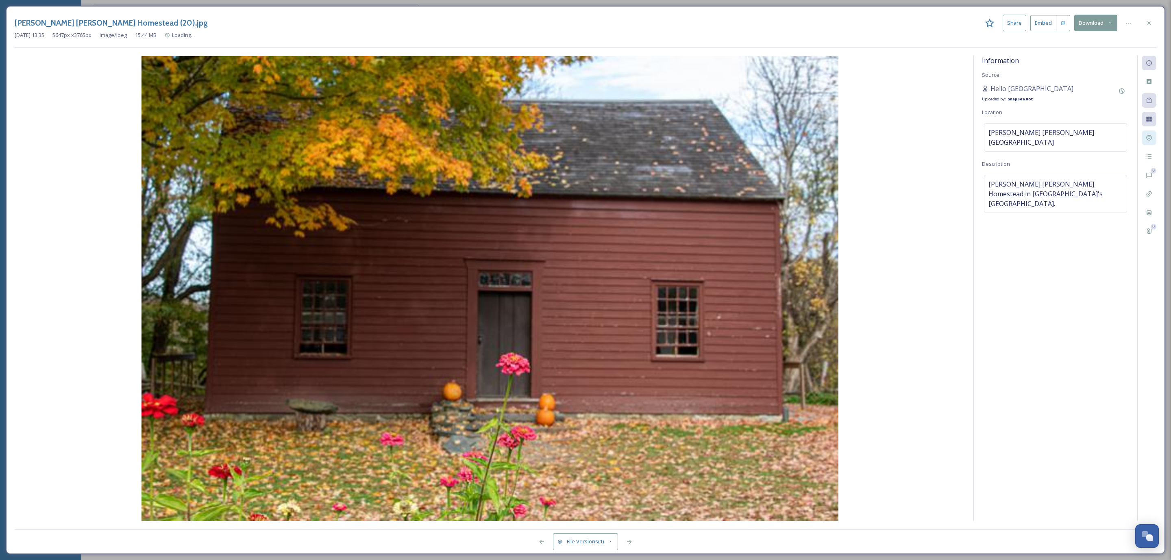
click at [1146, 139] on icon at bounding box center [1149, 138] width 7 height 7
click at [1148, 136] on icon at bounding box center [1149, 138] width 7 height 7
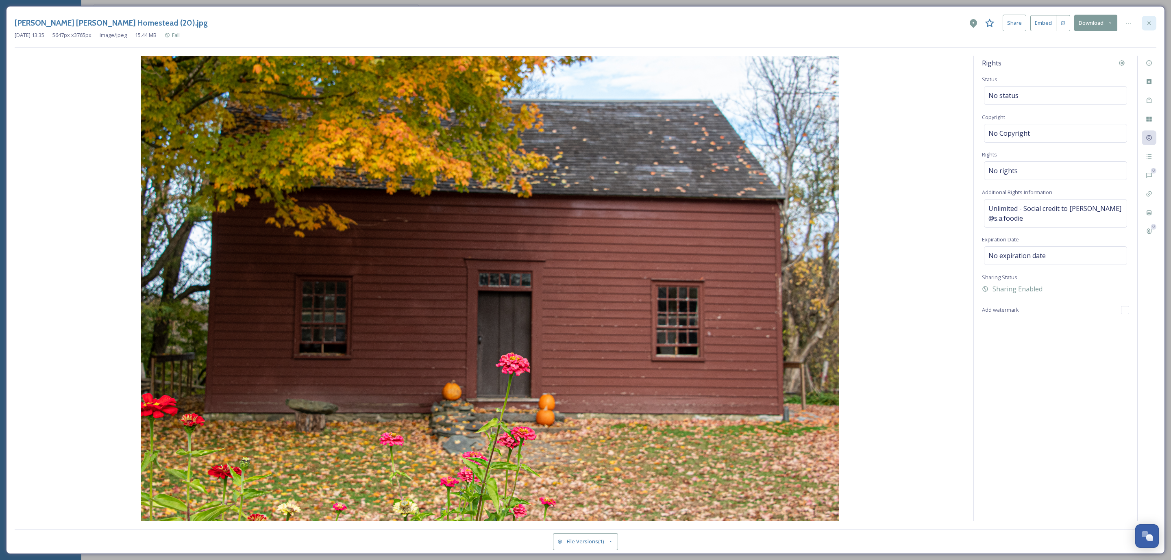
click at [1142, 24] on div at bounding box center [1149, 23] width 15 height 15
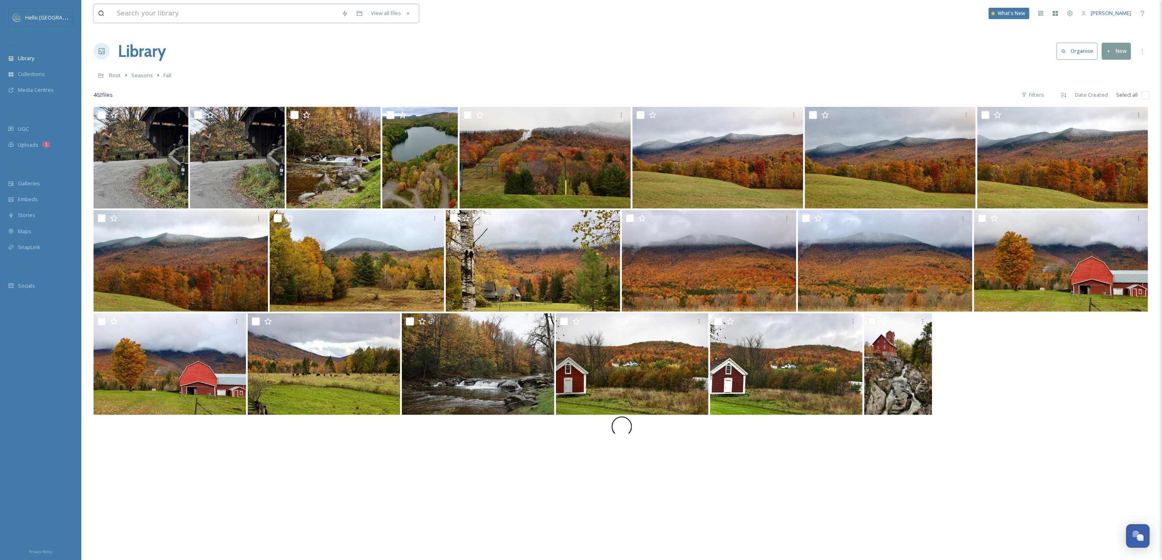
click at [198, 18] on input at bounding box center [225, 13] width 225 height 18
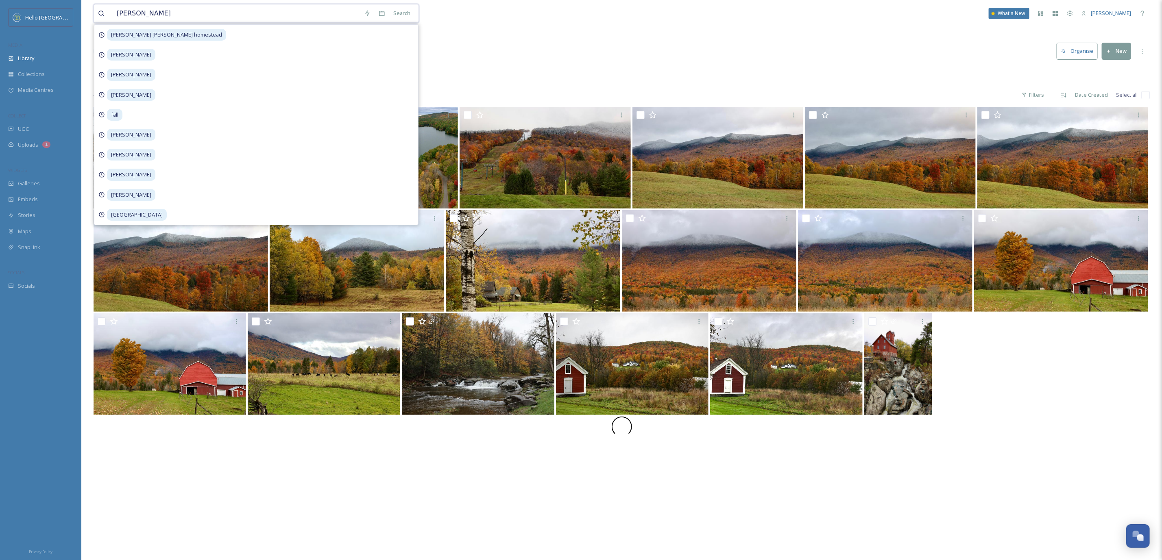
type input "[PERSON_NAME] all"
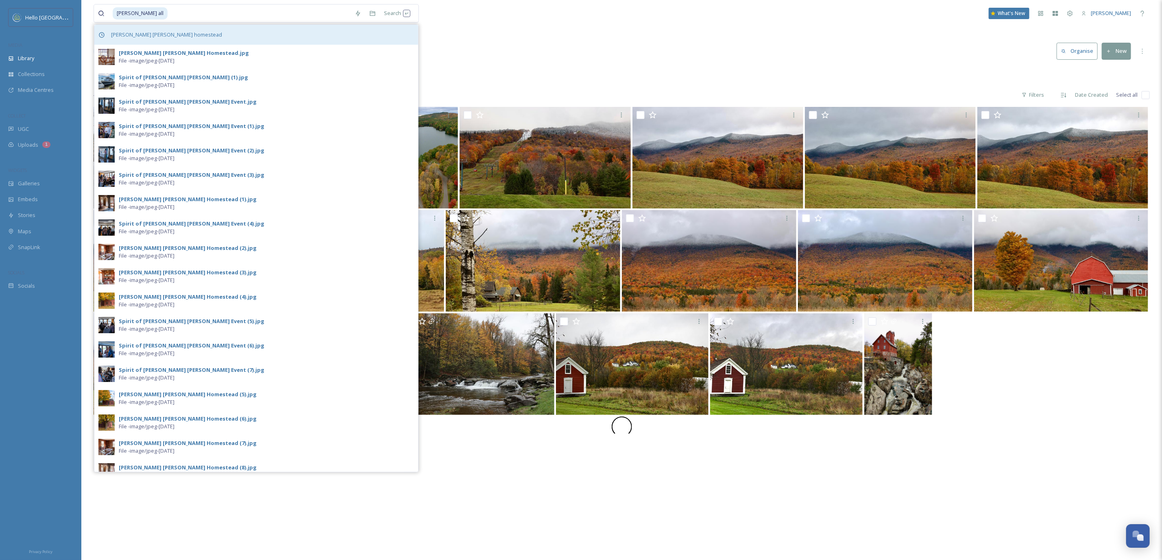
click at [166, 35] on span "[PERSON_NAME] [PERSON_NAME] homestead" at bounding box center [166, 35] width 119 height 12
click at [152, 29] on span "[PERSON_NAME] [PERSON_NAME] homestead" at bounding box center [166, 35] width 119 height 12
click at [154, 34] on span "[PERSON_NAME] [PERSON_NAME] homestead" at bounding box center [166, 35] width 119 height 12
click at [153, 39] on span "[PERSON_NAME] [PERSON_NAME] homestead" at bounding box center [166, 35] width 119 height 12
click at [182, 16] on input at bounding box center [259, 13] width 182 height 18
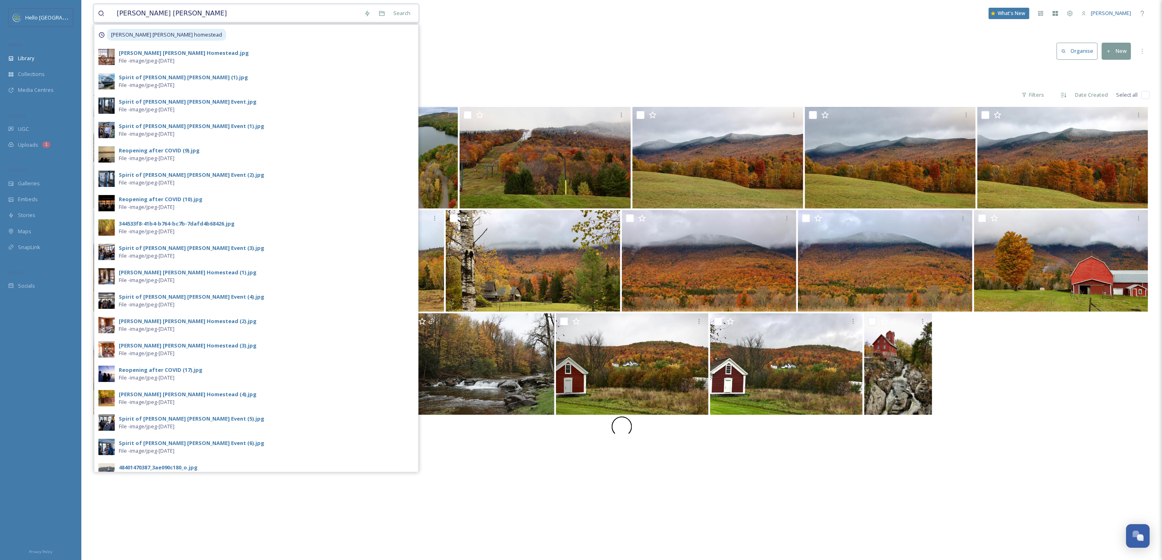
type input "ethan allen homestead"
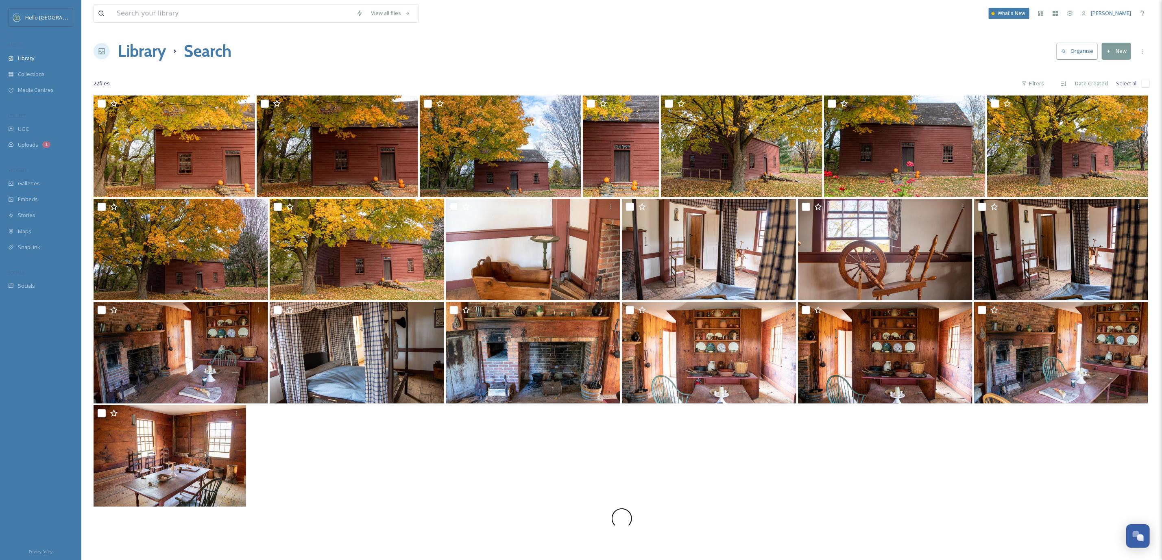
click at [1144, 81] on input "checkbox" at bounding box center [1145, 84] width 8 height 8
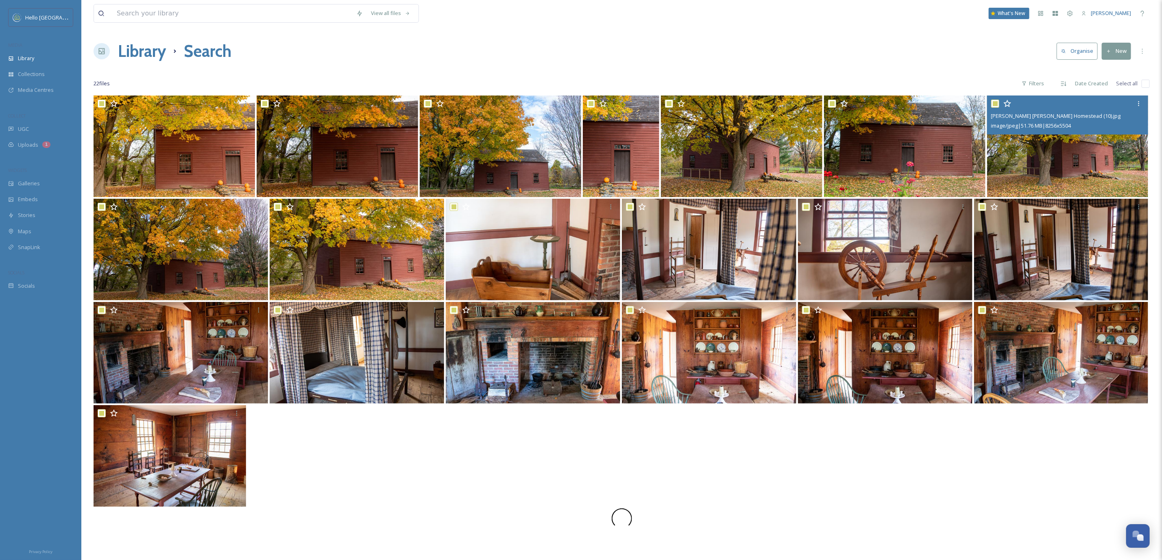
checkbox input "true"
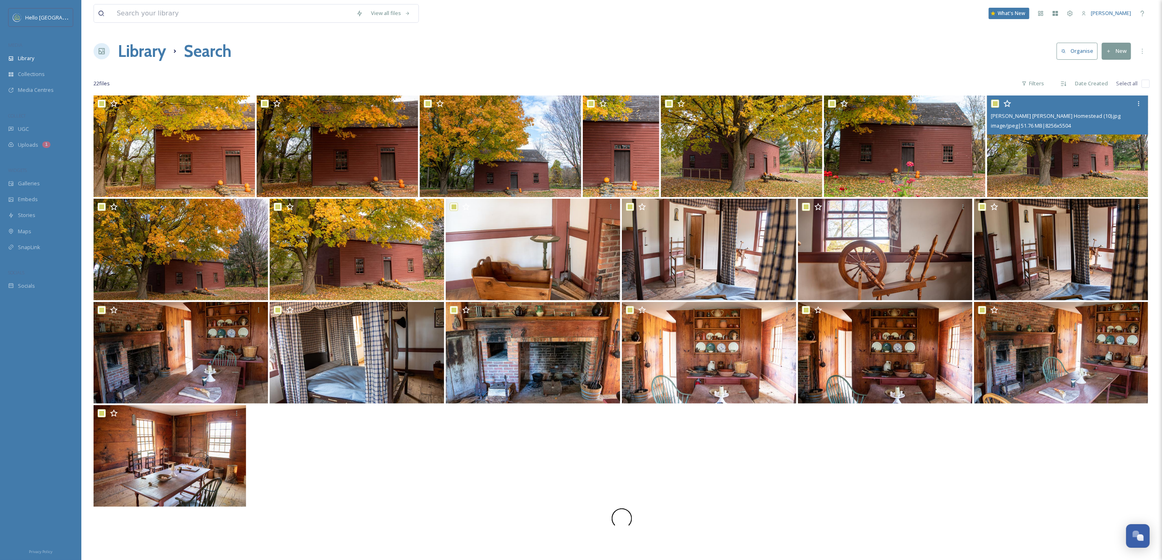
checkbox input "true"
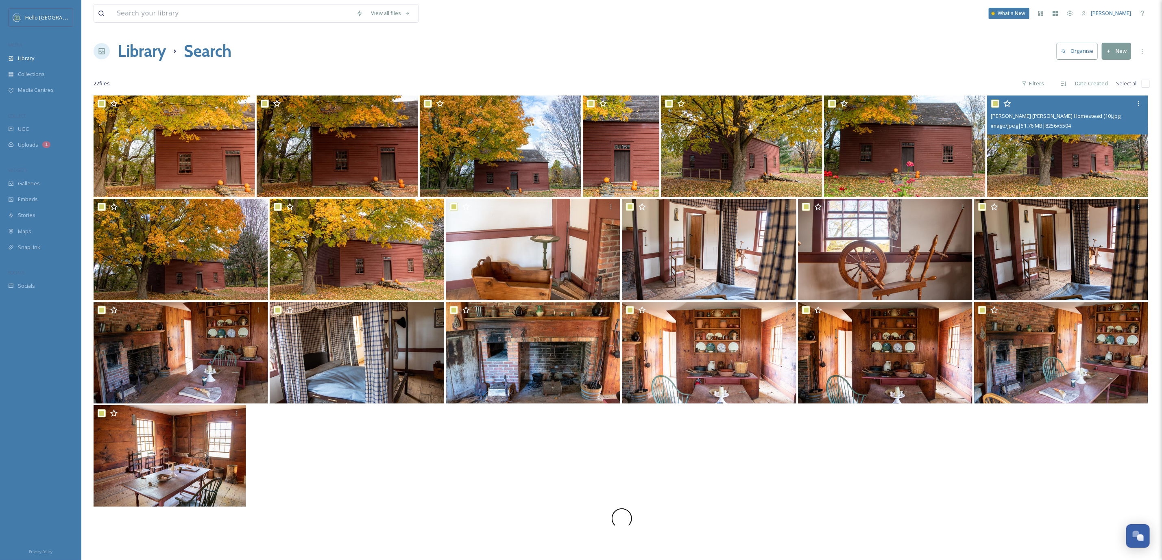
checkbox input "true"
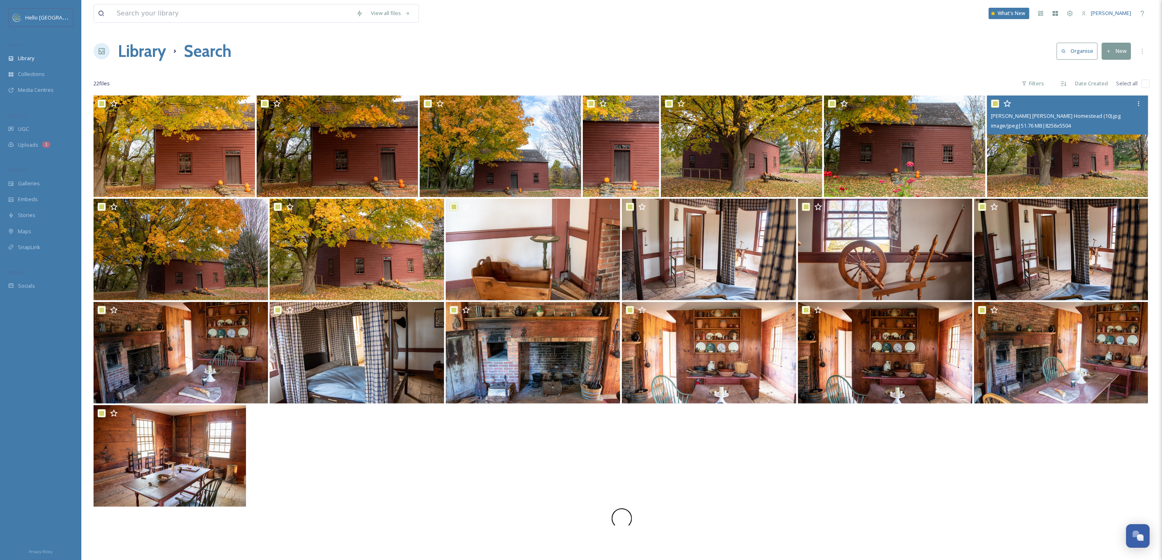
checkbox input "true"
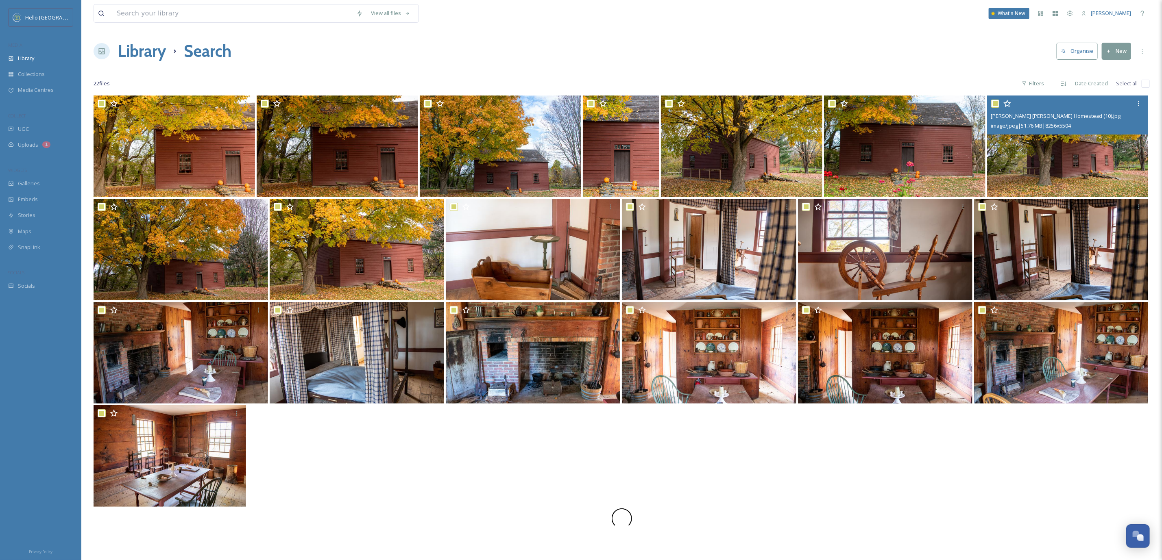
checkbox input "true"
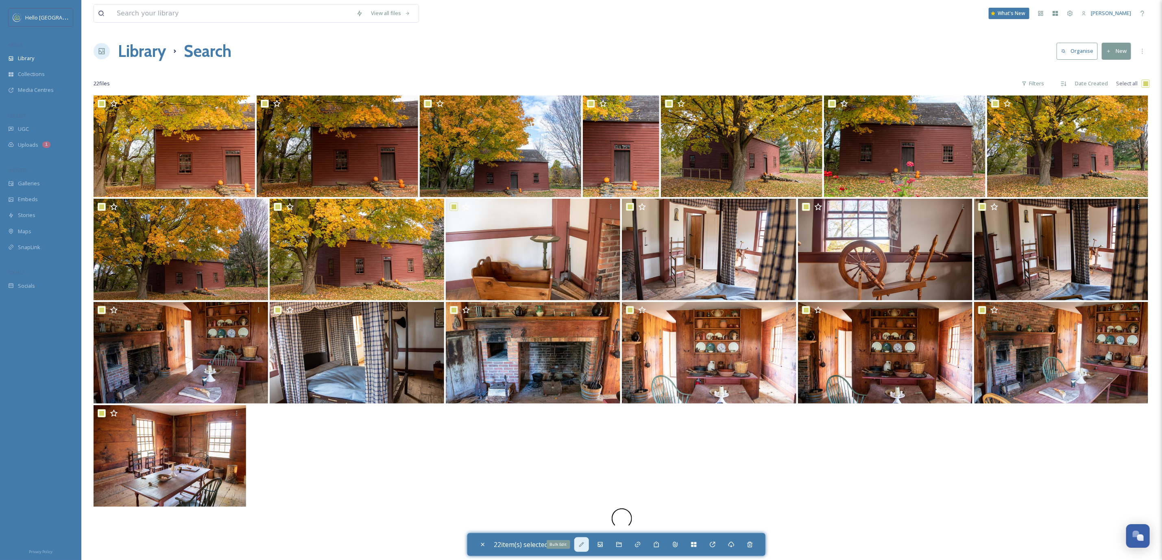
click at [582, 546] on icon at bounding box center [581, 544] width 5 height 5
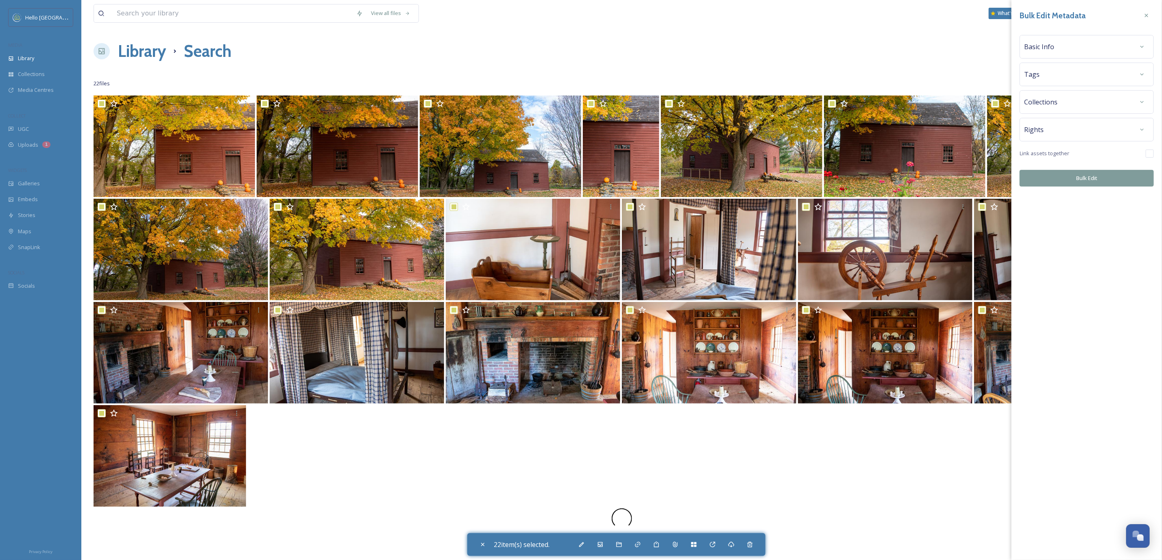
click at [1071, 137] on div "Rights" at bounding box center [1086, 129] width 125 height 15
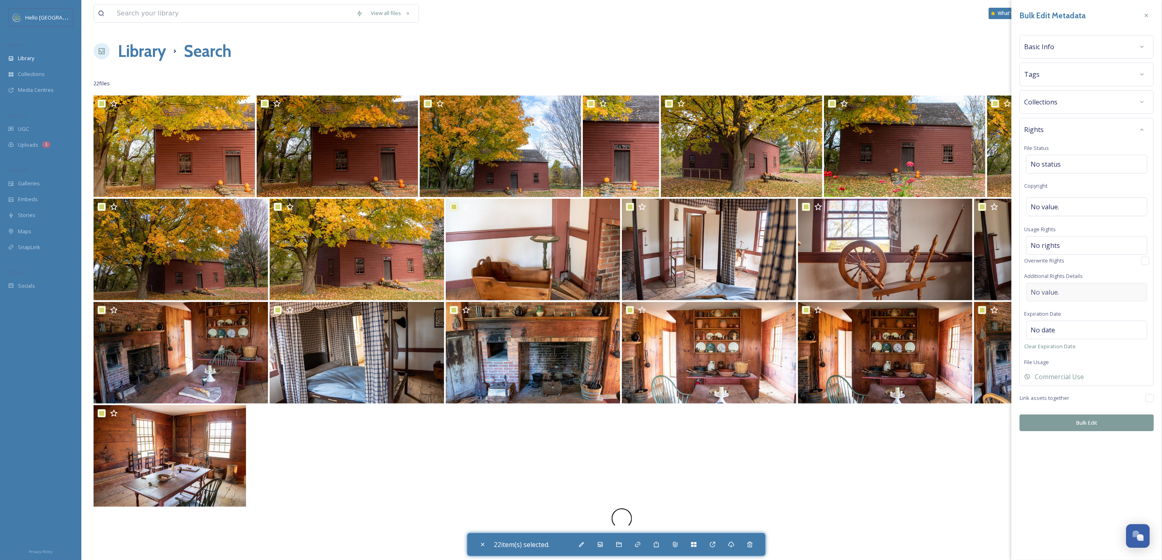
click at [1070, 299] on div "No value." at bounding box center [1086, 292] width 121 height 19
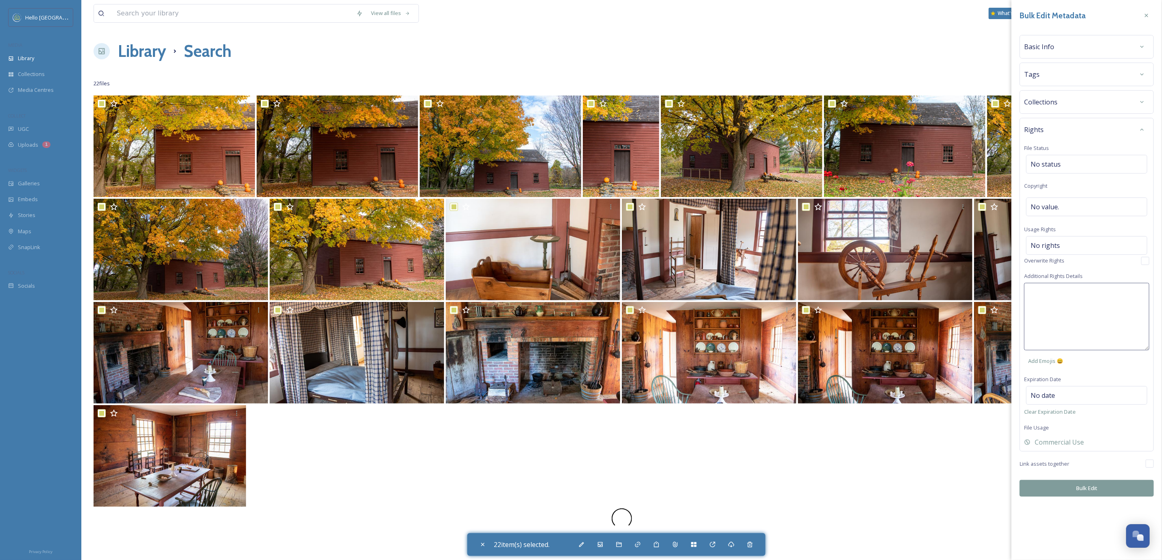
click at [1070, 299] on textarea at bounding box center [1086, 316] width 125 height 67
paste textarea "Unlimited - Images owned by Hello [PERSON_NAME]"
type textarea "Unlimited - Images owned by Hello [PERSON_NAME]"
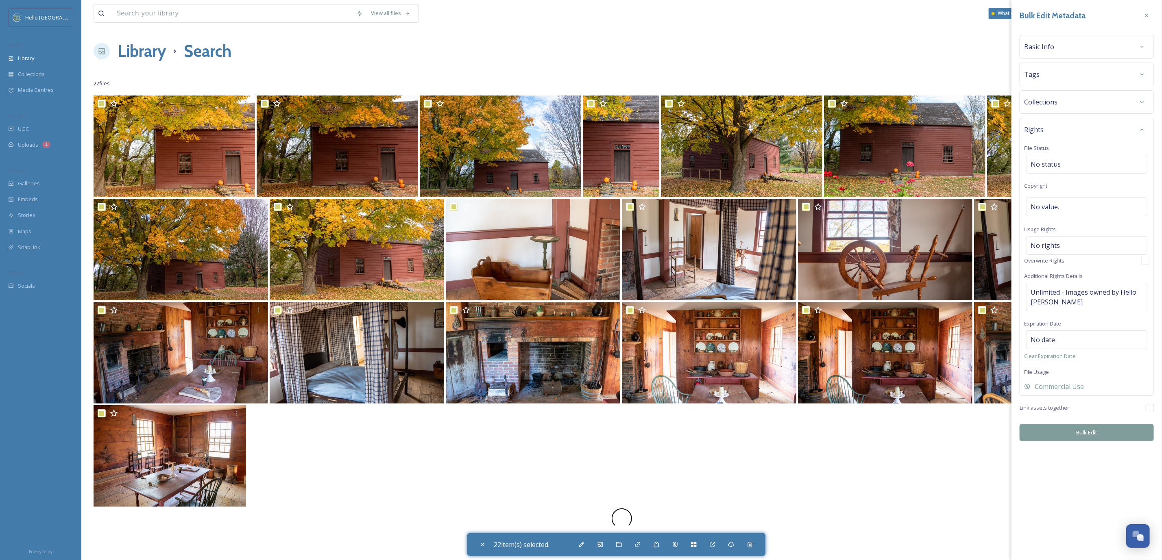
click at [1067, 57] on div "Basic Info" at bounding box center [1086, 47] width 134 height 24
click at [1070, 47] on div "Basic Info" at bounding box center [1086, 46] width 125 height 15
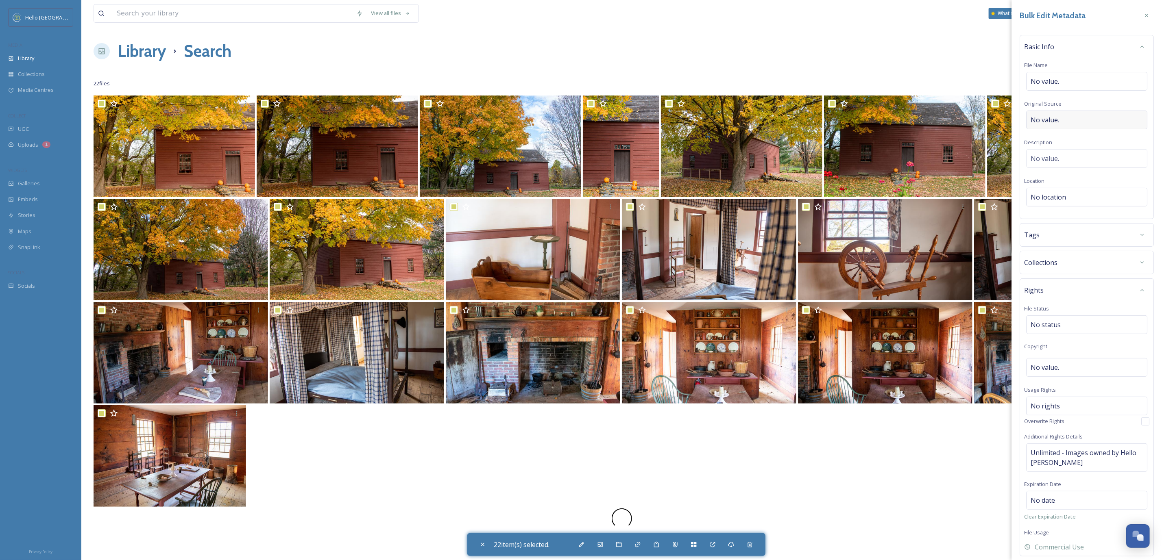
click at [1080, 114] on div "No value." at bounding box center [1086, 120] width 121 height 19
click at [1080, 114] on input at bounding box center [1086, 120] width 125 height 19
click at [1078, 80] on div "No value." at bounding box center [1086, 81] width 121 height 19
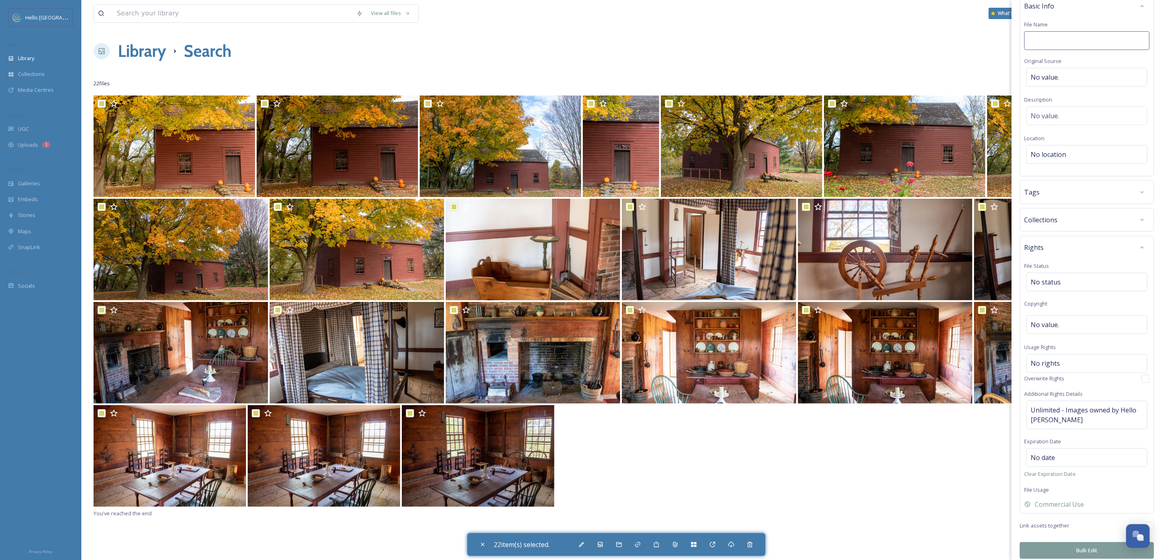
scroll to position [53, 0]
click at [1080, 544] on button "Bulk Edit" at bounding box center [1086, 544] width 134 height 17
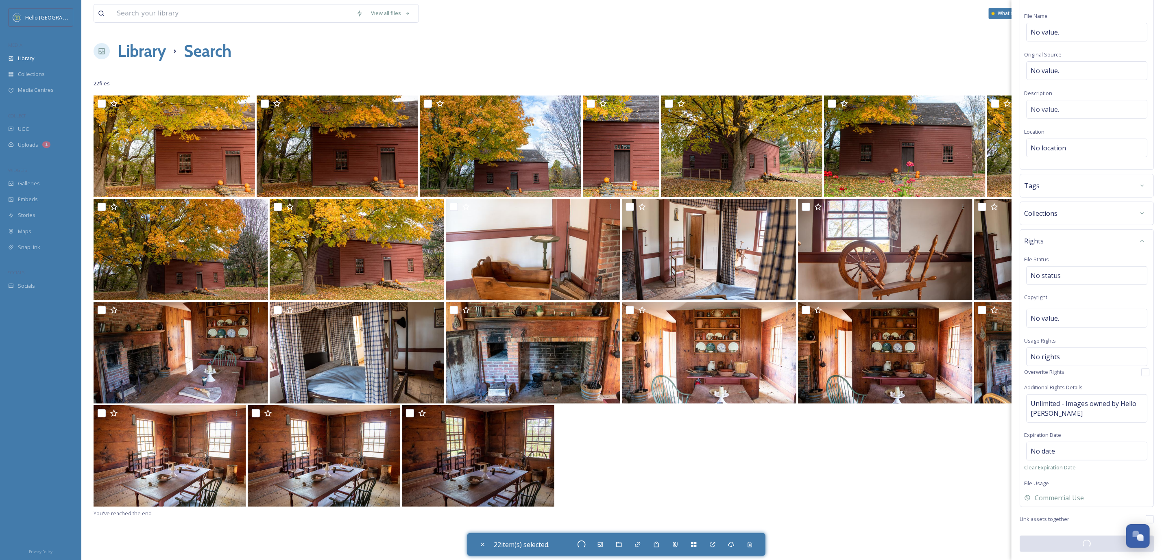
checkbox input "false"
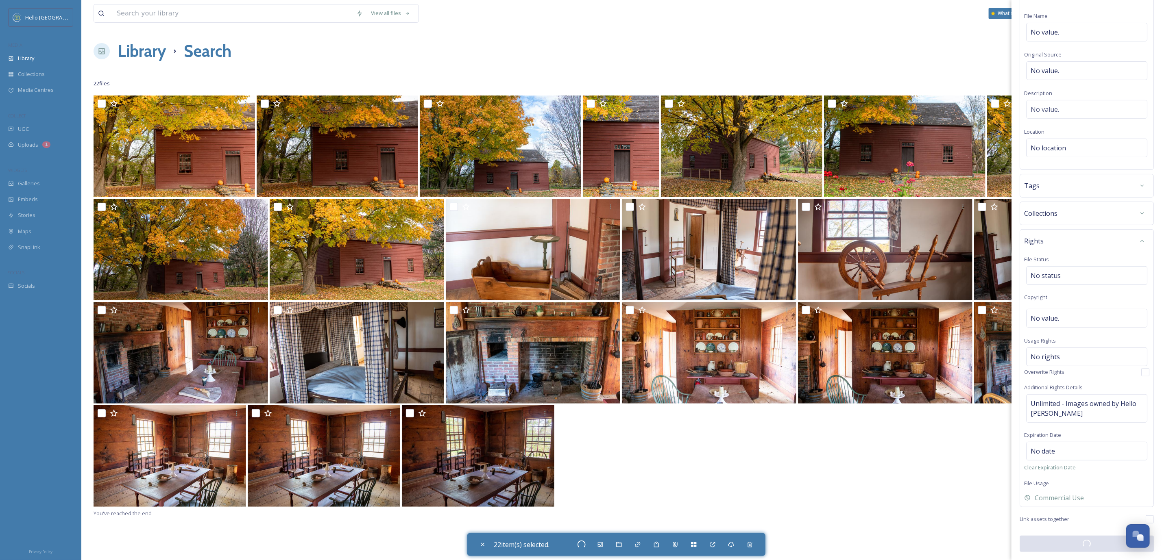
checkbox input "false"
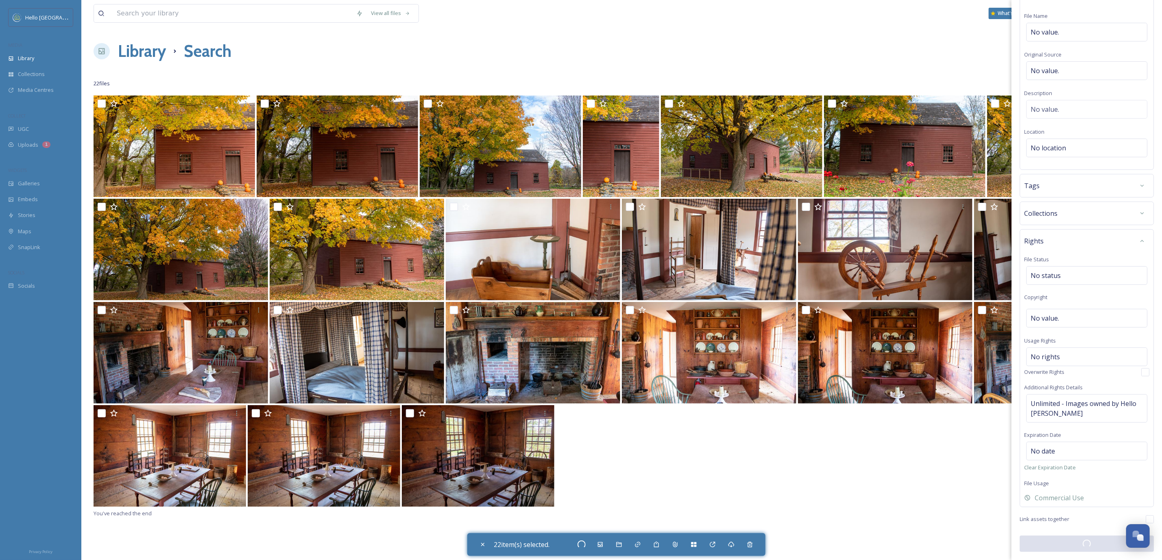
checkbox input "false"
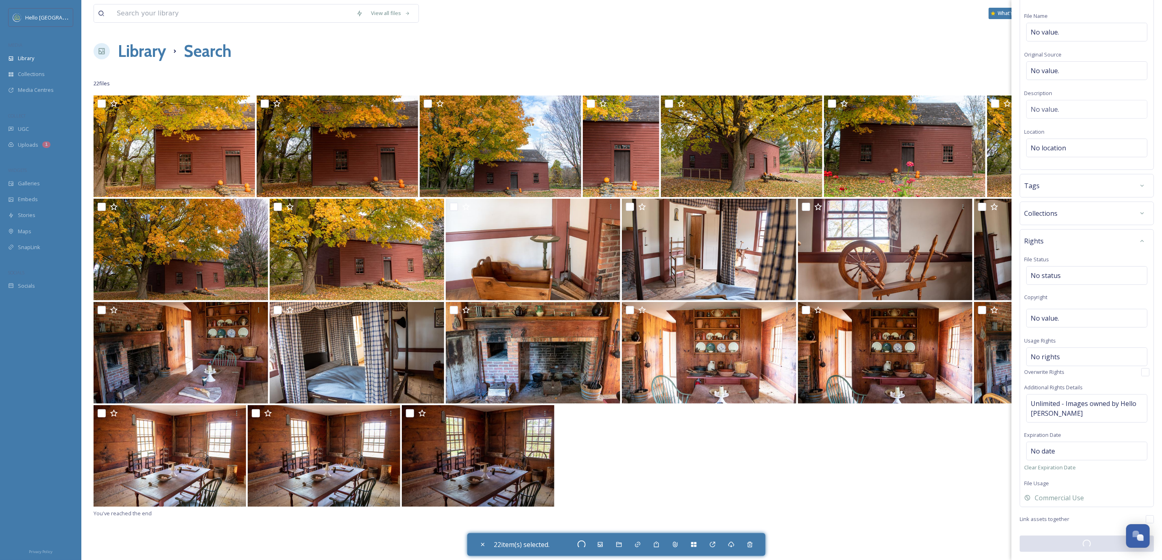
checkbox input "false"
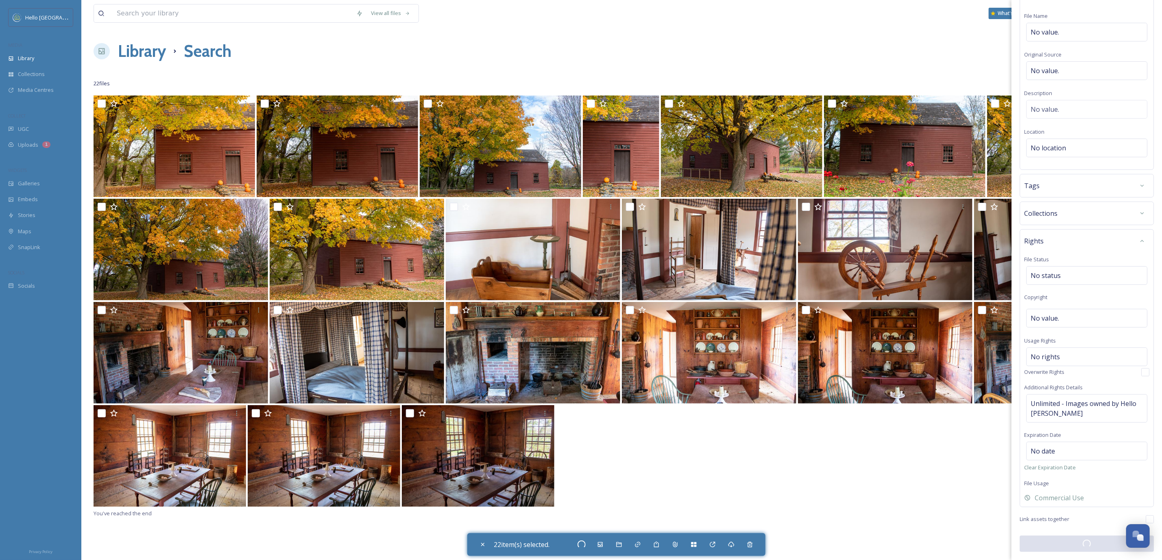
checkbox input "false"
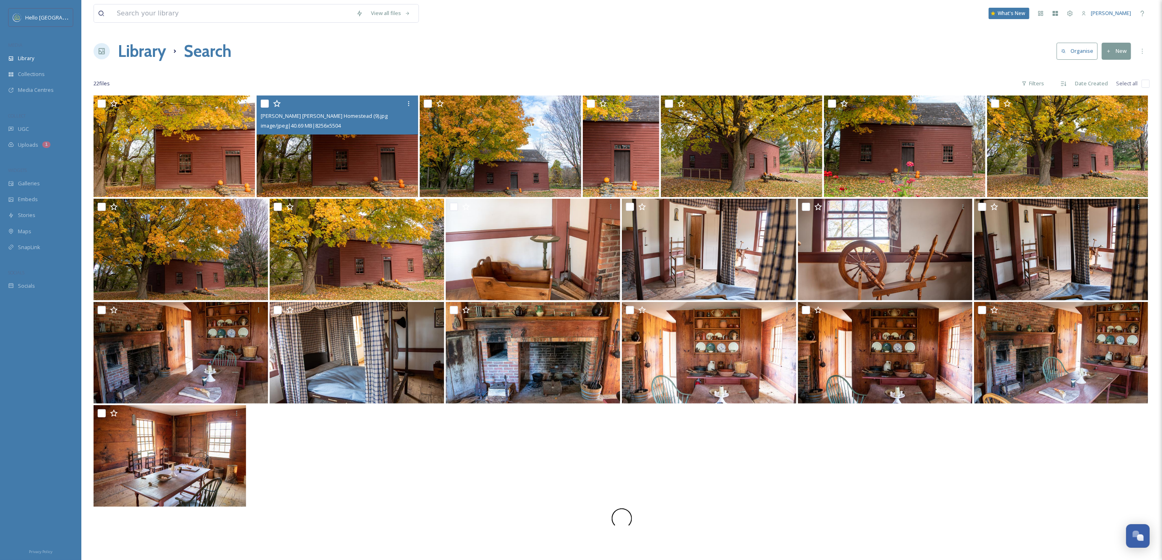
click at [361, 168] on img at bounding box center [337, 147] width 161 height 102
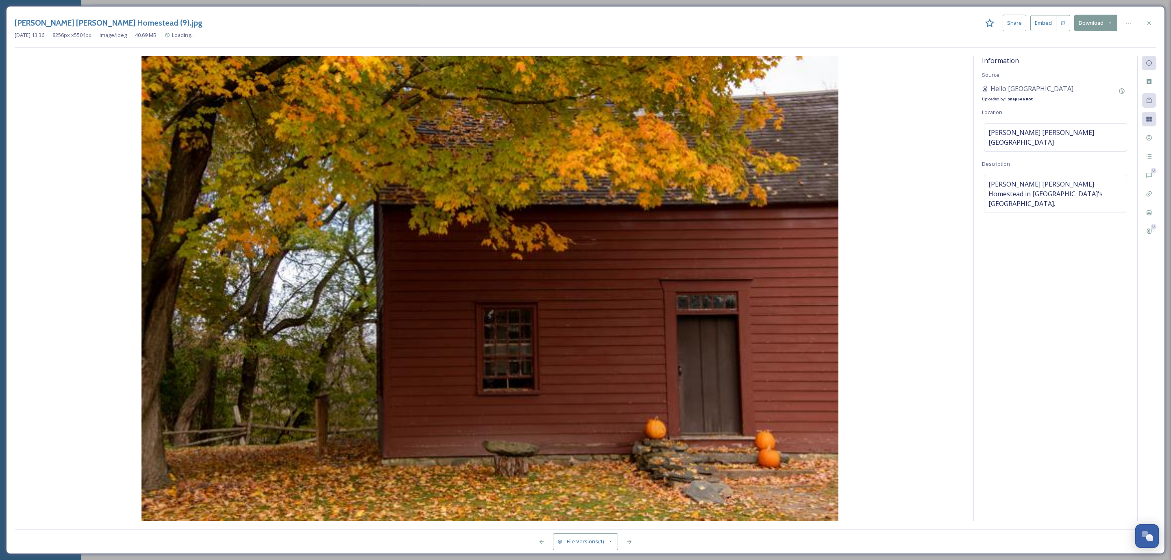
click at [1160, 142] on div "[PERSON_NAME] [PERSON_NAME] Homestead (9).jpg Share Embed Download [DATE] 13:36…" at bounding box center [585, 280] width 1159 height 548
click at [1154, 142] on div "Rights" at bounding box center [1149, 138] width 15 height 15
click at [1142, 136] on div "Rights" at bounding box center [1149, 138] width 15 height 15
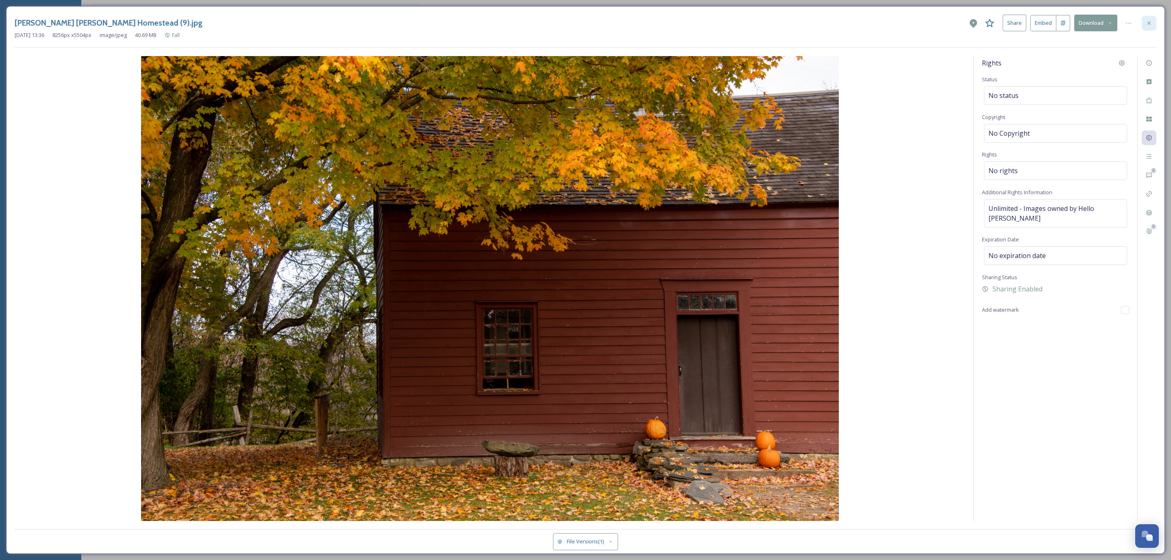
click at [1145, 21] on div at bounding box center [1149, 23] width 15 height 15
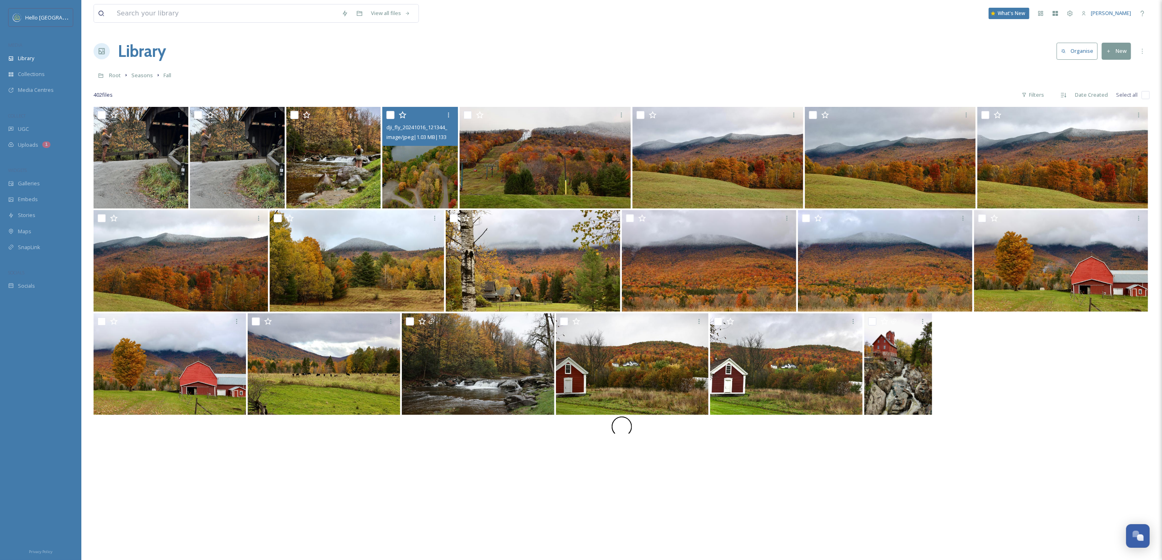
click at [398, 171] on img at bounding box center [420, 158] width 76 height 102
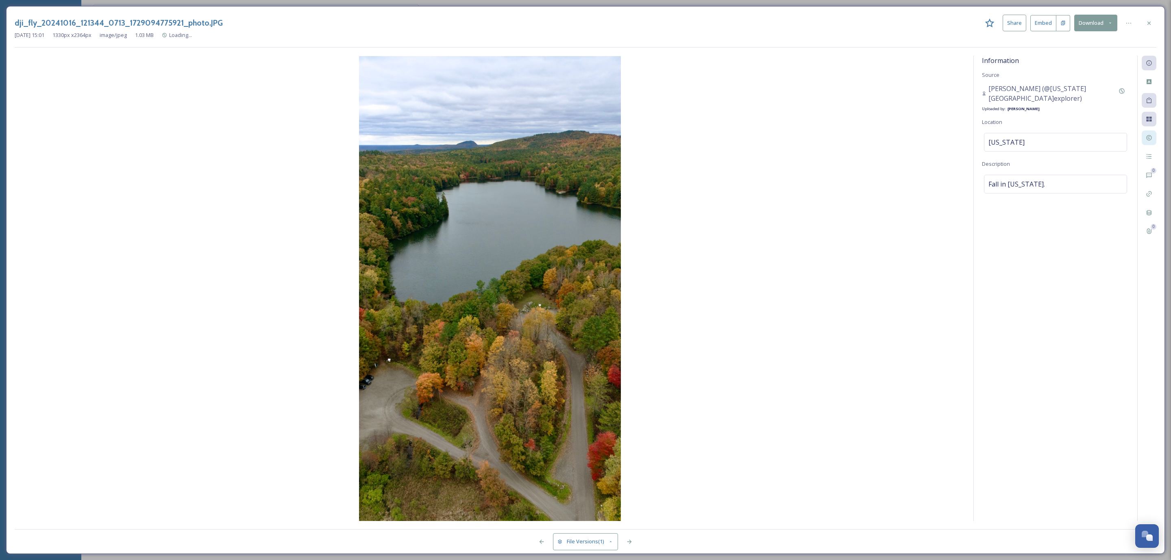
click at [1155, 142] on div at bounding box center [1149, 138] width 15 height 15
click at [1152, 139] on icon at bounding box center [1149, 138] width 7 height 7
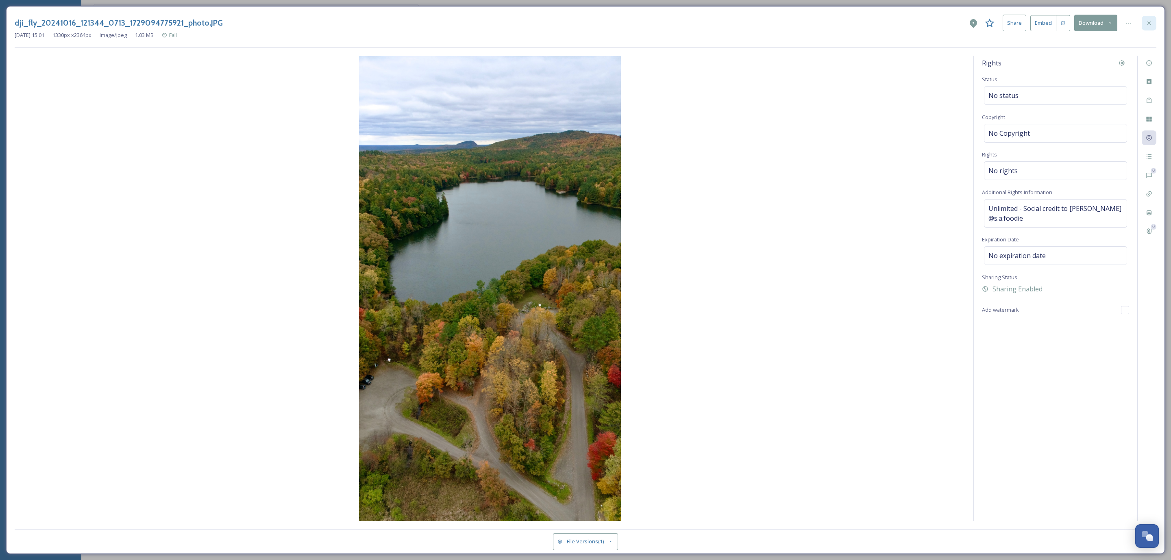
click at [1152, 26] on div at bounding box center [1149, 23] width 15 height 15
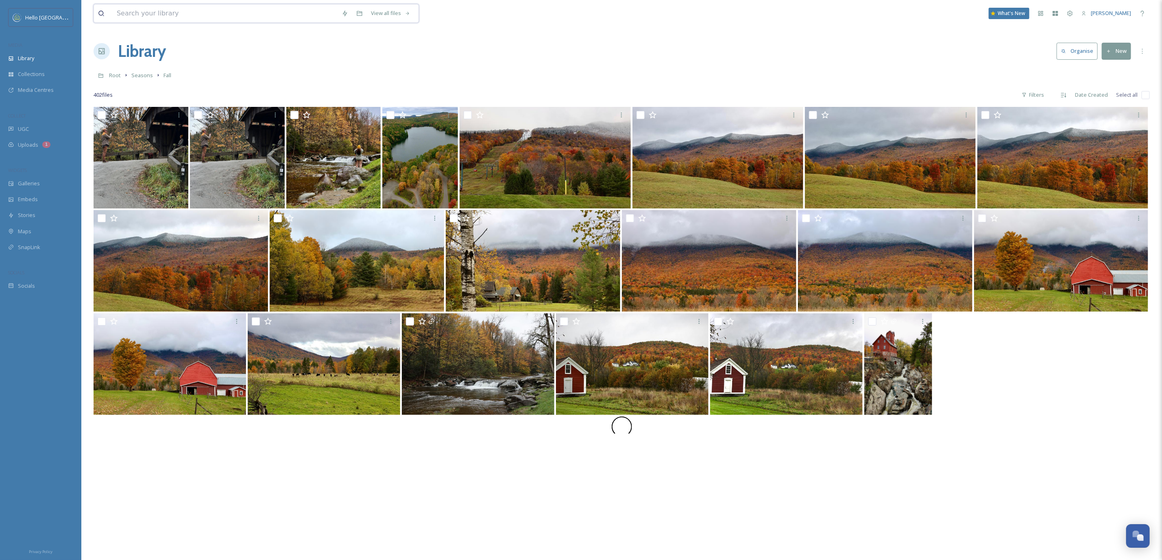
click at [176, 10] on input at bounding box center [225, 13] width 225 height 18
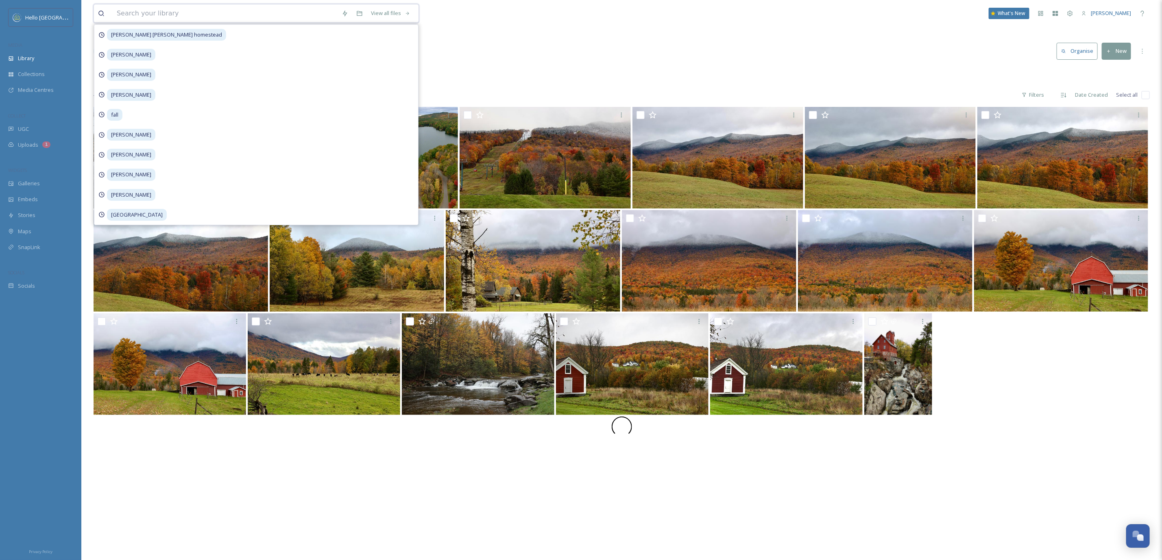
type input "e"
type input "yesenia"
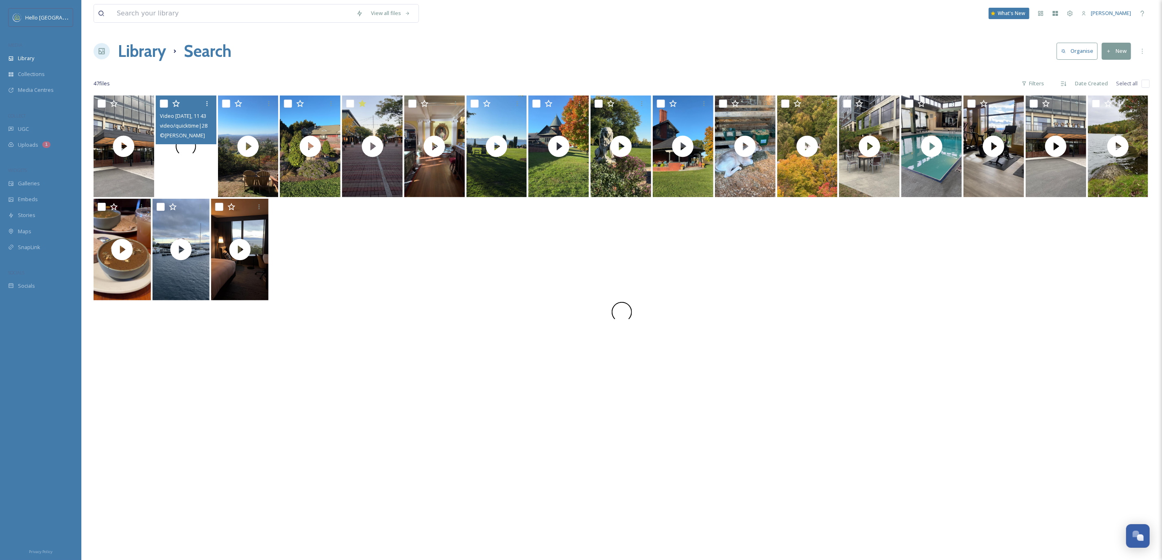
click at [188, 161] on div at bounding box center [186, 147] width 61 height 102
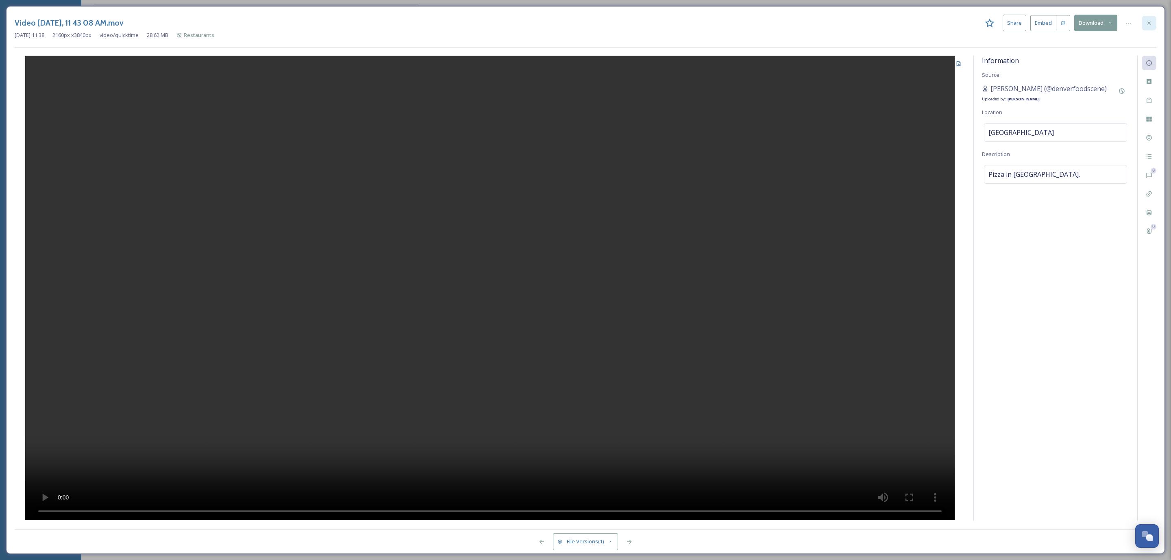
click at [1152, 21] on div at bounding box center [1149, 23] width 15 height 15
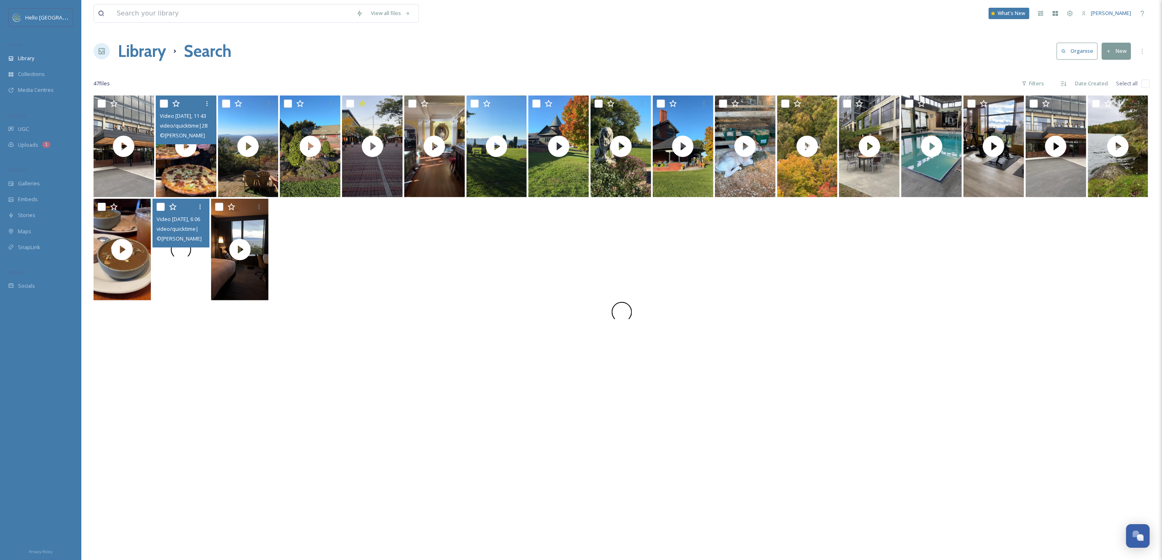
drag, startPoint x: 209, startPoint y: 294, endPoint x: 194, endPoint y: 287, distance: 16.4
click at [194, 287] on div at bounding box center [180, 250] width 57 height 102
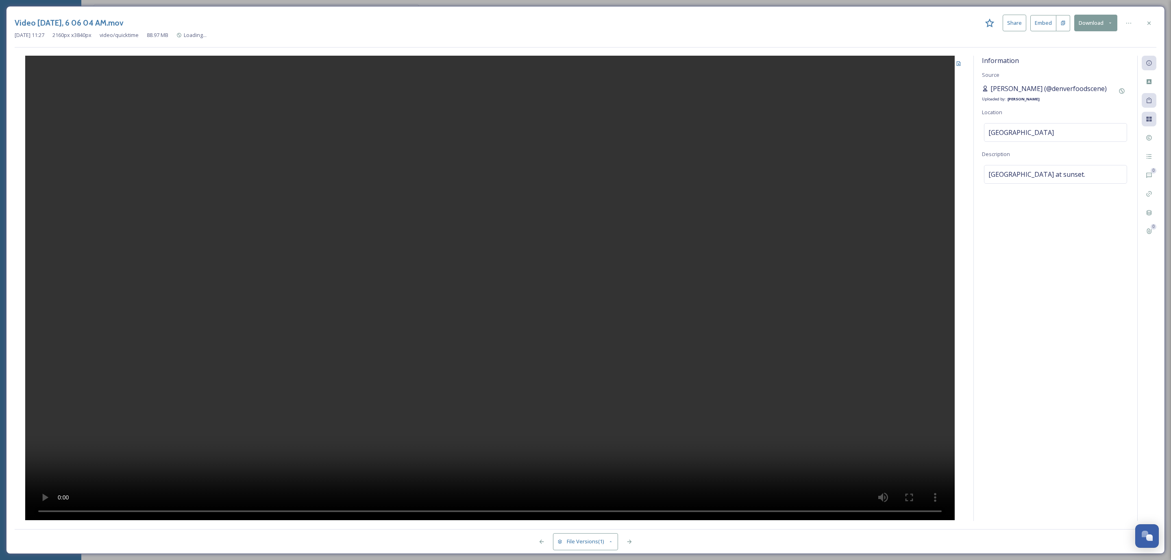
click at [1022, 87] on span "Yesenia Chinchilla (@denverfoodscene)" at bounding box center [1049, 89] width 116 height 10
drag, startPoint x: 1121, startPoint y: 87, endPoint x: 1048, endPoint y: 89, distance: 73.6
click at [1048, 89] on div "Yesenia Chinchilla (@denverfoodscene) Uploaded by: Chloe Martelon" at bounding box center [1055, 94] width 147 height 20
copy div "@denverfoodscene) Uploaded by: Chloe Martelon"
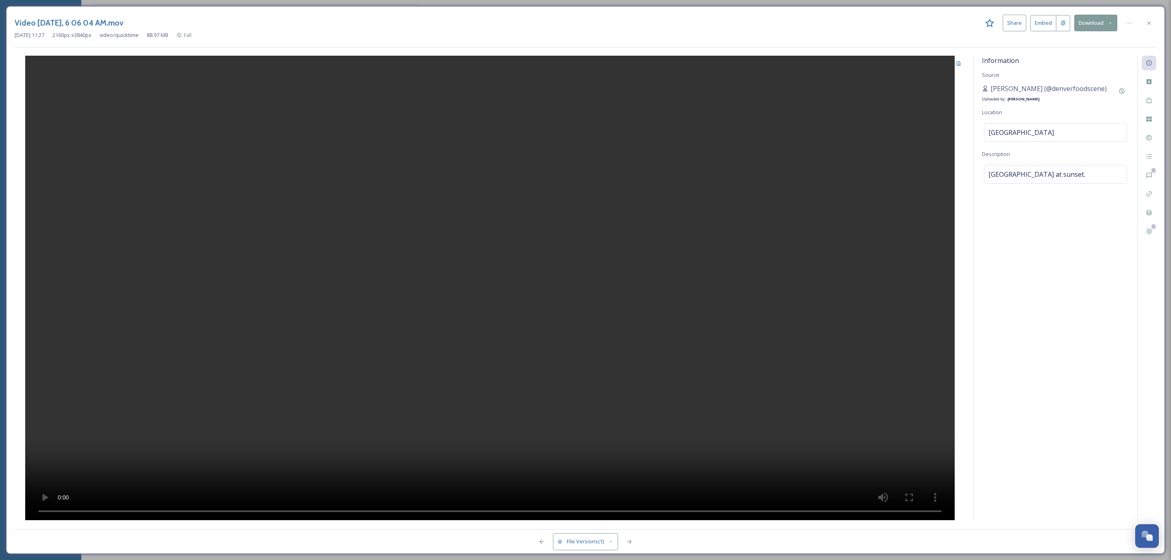
drag, startPoint x: 1143, startPoint y: 21, endPoint x: 1069, endPoint y: 24, distance: 74.5
click at [1143, 21] on div at bounding box center [1149, 23] width 15 height 15
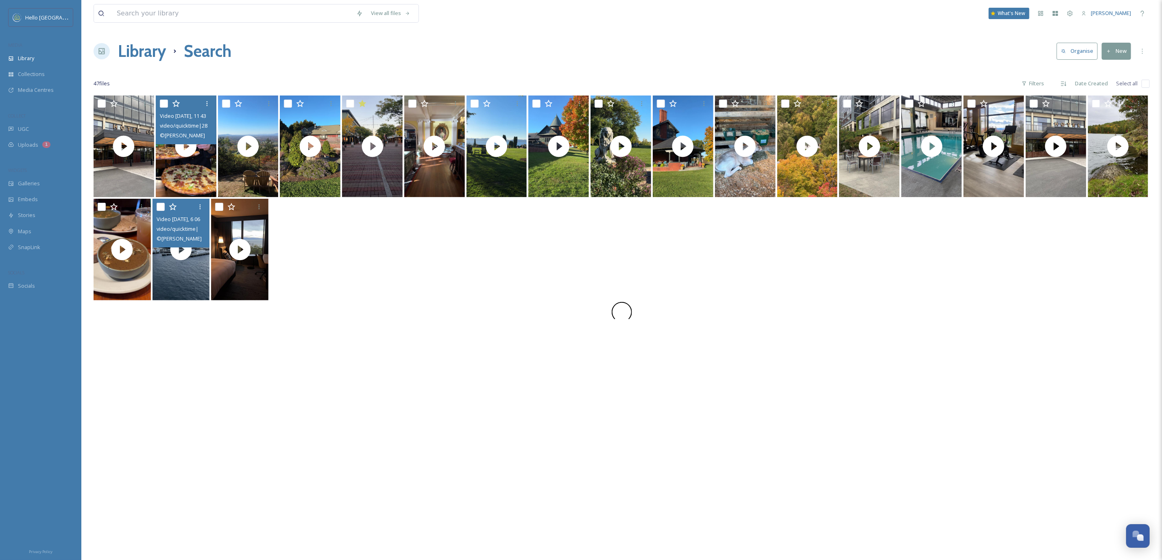
click at [153, 23] on div "View all files What's New Tom Carton" at bounding box center [622, 13] width 1056 height 27
click at [155, 18] on input at bounding box center [232, 13] width 239 height 18
paste input "@denverfoodscene) Uploaded by:Chloe Martelon"
drag, startPoint x: 172, startPoint y: 12, endPoint x: 341, endPoint y: 12, distance: 168.3
click at [341, 12] on input "@denverfoodscene) Uploaded by:Chloe Martelon" at bounding box center [244, 13] width 262 height 18
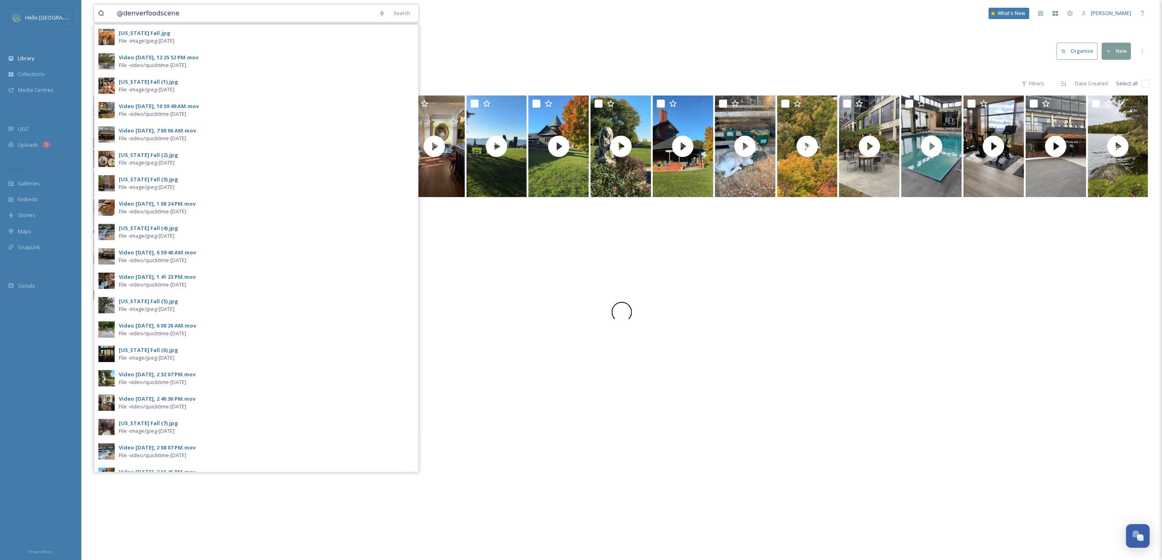
click at [121, 10] on input "@denverfoodscene" at bounding box center [244, 13] width 262 height 18
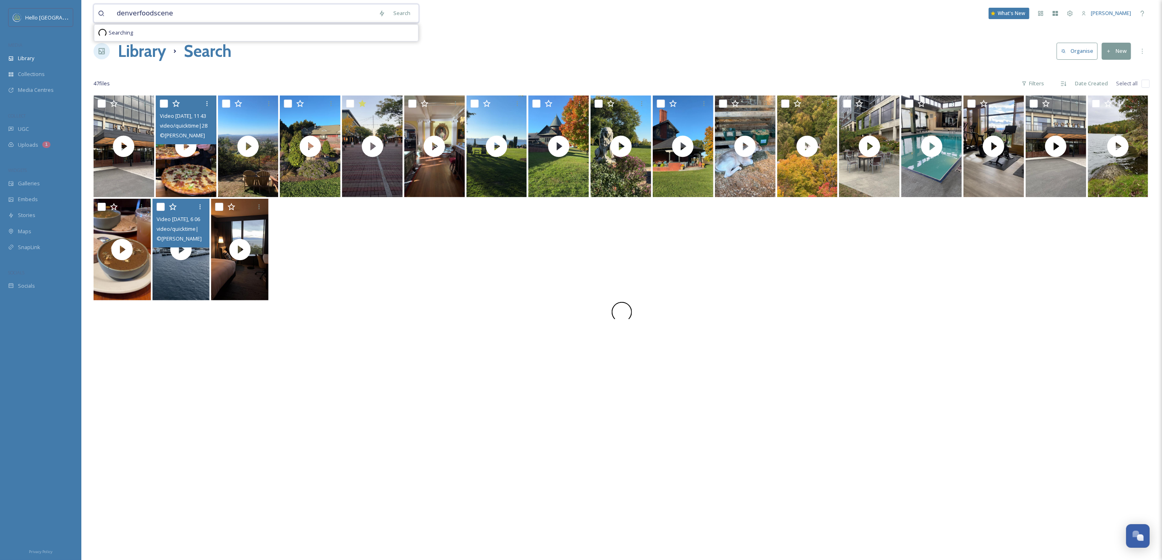
type input "denverfoodscene"
click at [203, 24] on div "denverfoodscene Search Searching What's New Tom Carton" at bounding box center [622, 13] width 1056 height 27
click at [206, 18] on input "denverfoodscene" at bounding box center [244, 13] width 262 height 18
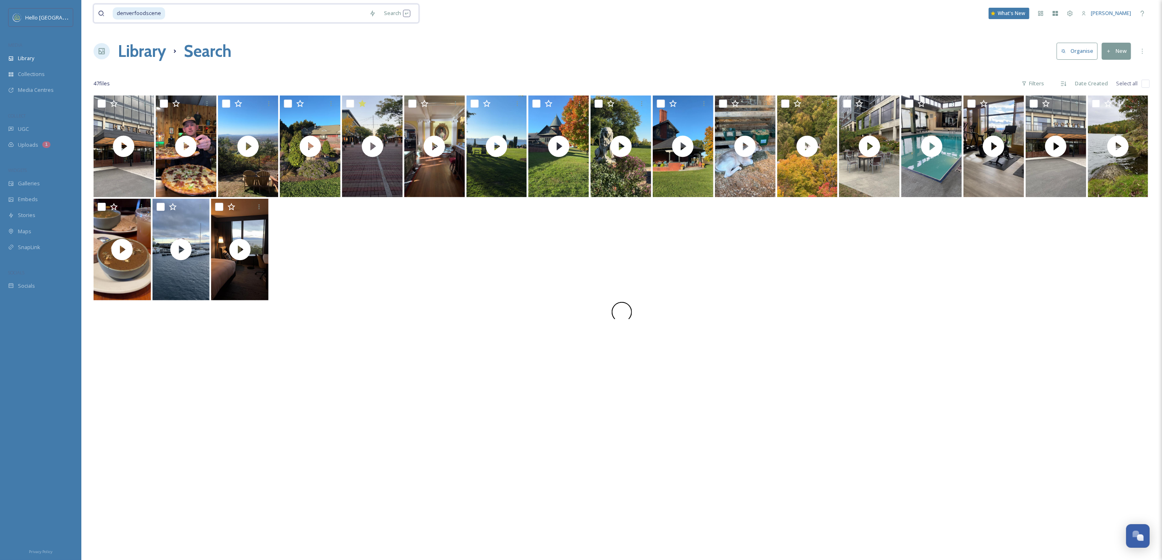
click at [175, 15] on input at bounding box center [265, 13] width 199 height 18
click at [41, 65] on div "Library" at bounding box center [40, 58] width 81 height 16
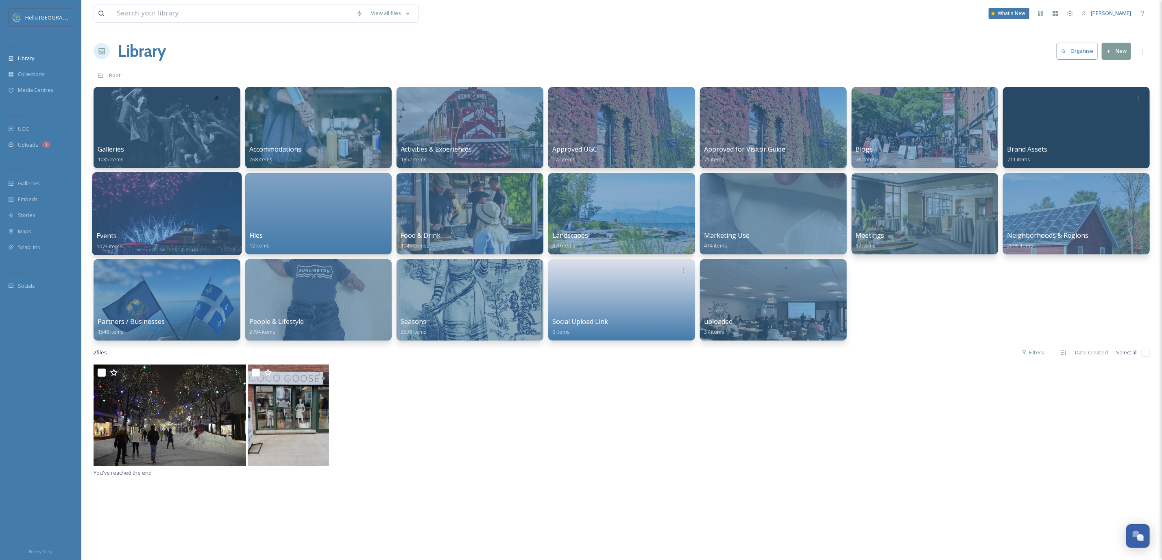
click at [200, 199] on div at bounding box center [167, 213] width 150 height 83
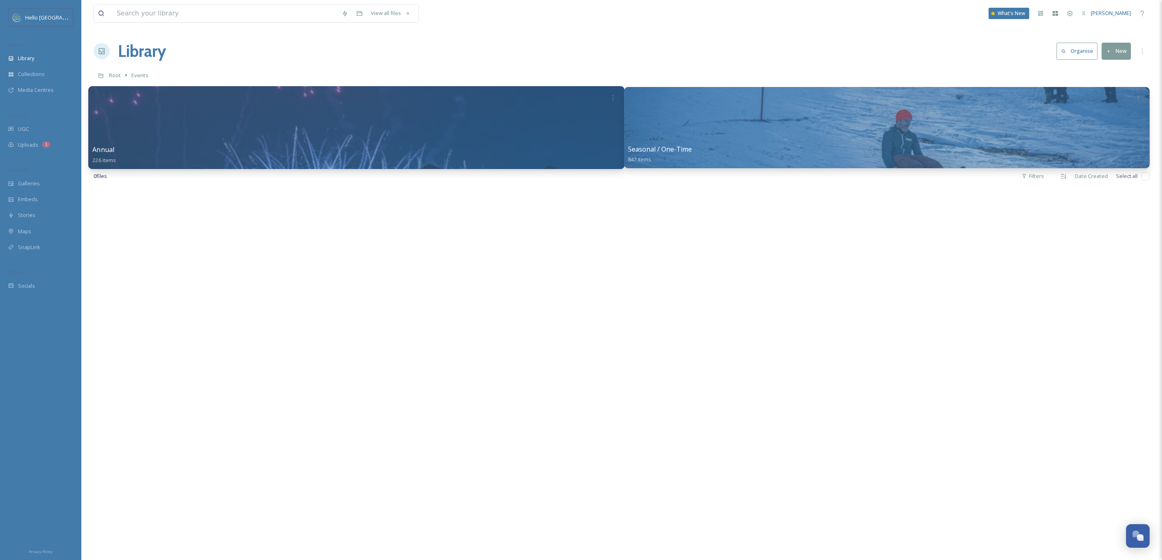
click at [364, 142] on div at bounding box center [356, 127] width 536 height 83
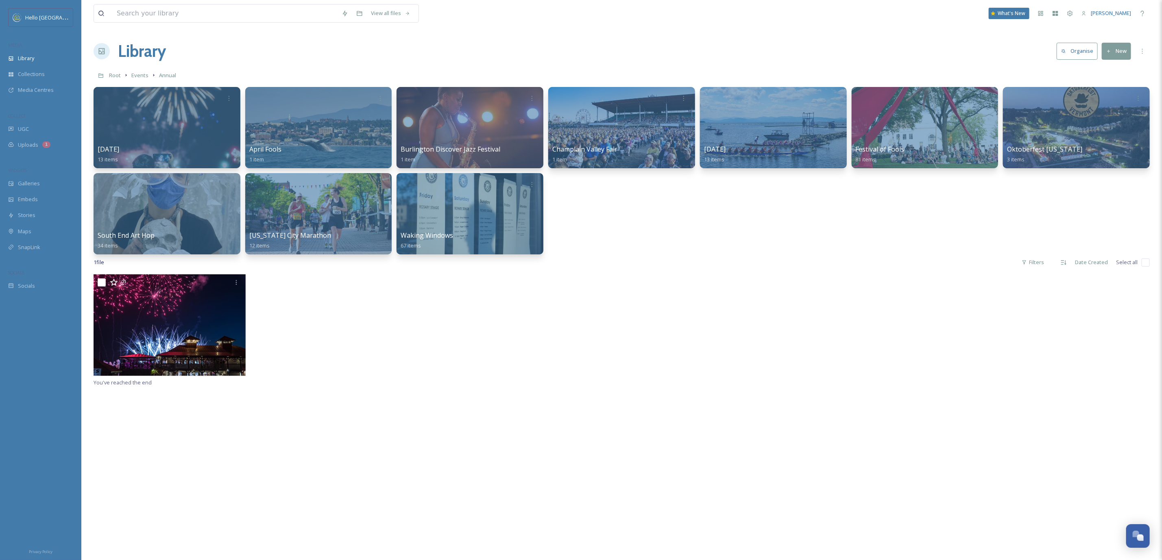
click at [509, 83] on div "Root Events Annual" at bounding box center [622, 74] width 1056 height 15
click at [491, 96] on div at bounding box center [470, 97] width 142 height 15
click at [472, 119] on div at bounding box center [470, 127] width 150 height 83
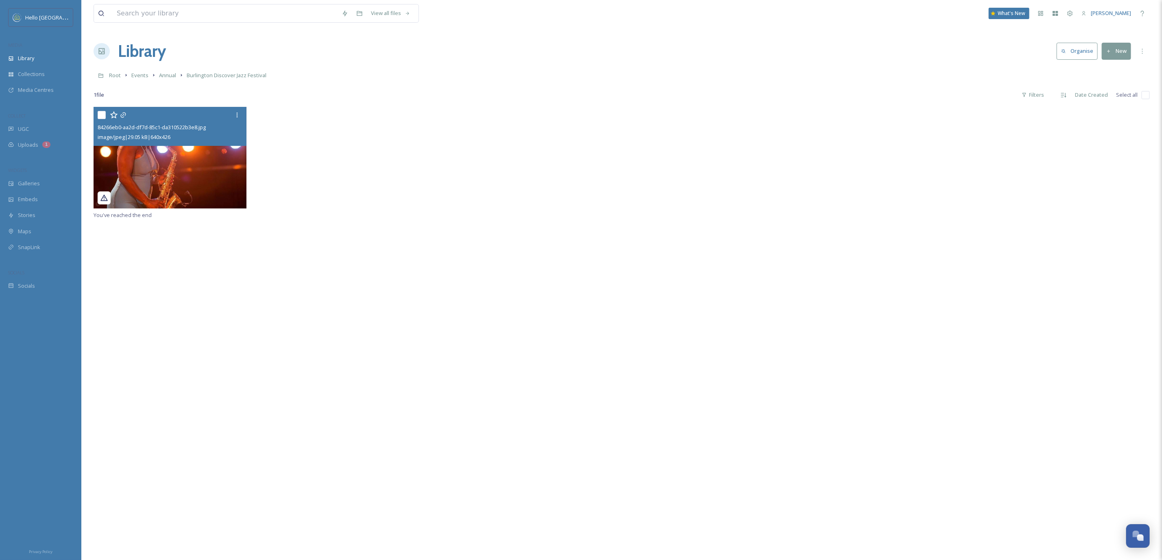
click at [171, 145] on div "84266eb0-aa2d-df7d-85c1-da310522b3e8.jpg image/jpeg | 29.05 kB | 640 x 426" at bounding box center [170, 126] width 153 height 39
click at [198, 166] on img at bounding box center [170, 158] width 153 height 102
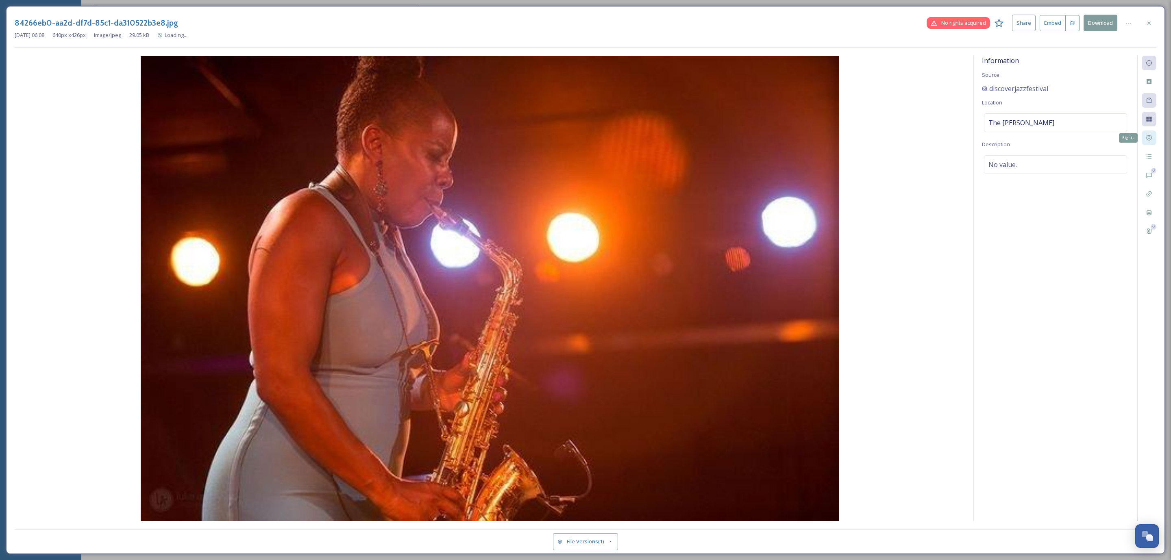
click at [1152, 138] on icon at bounding box center [1149, 138] width 7 height 7
click at [1151, 137] on icon at bounding box center [1149, 138] width 7 height 7
click at [1149, 22] on icon at bounding box center [1148, 22] width 3 height 3
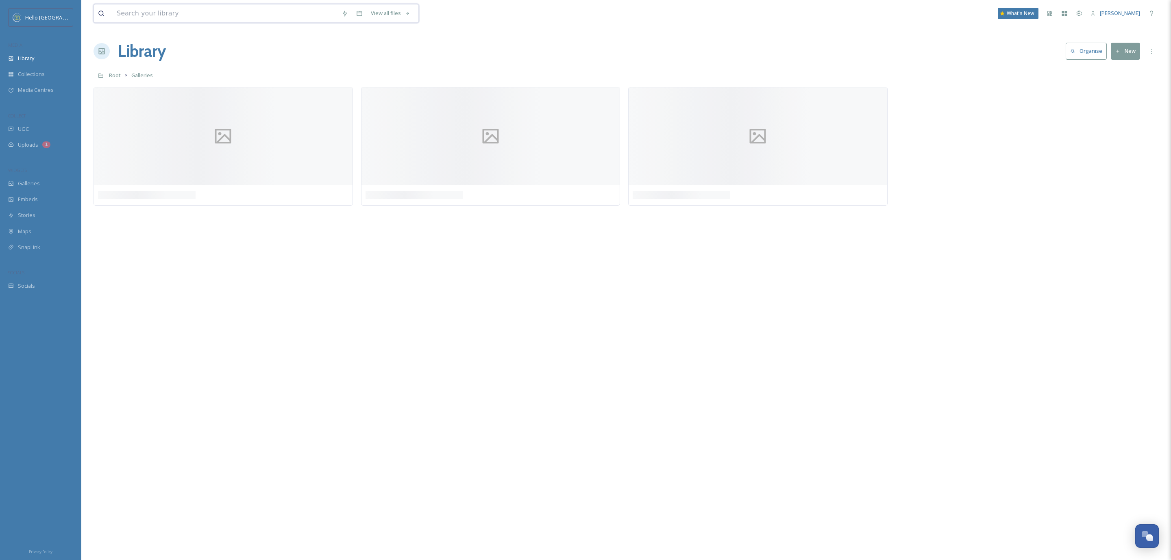
click at [203, 20] on input at bounding box center [225, 13] width 225 height 18
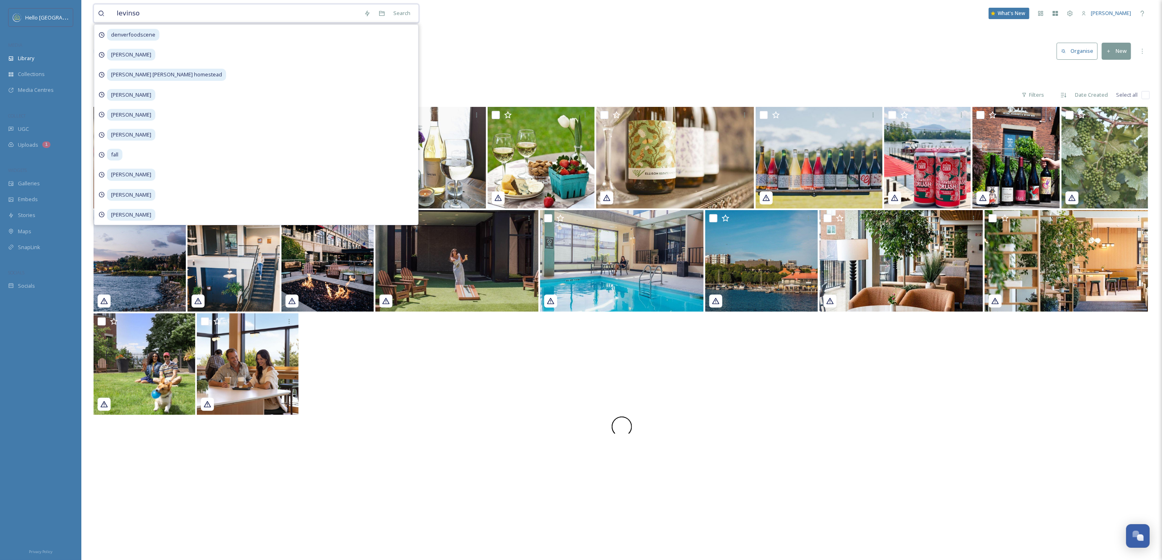
type input "levinson"
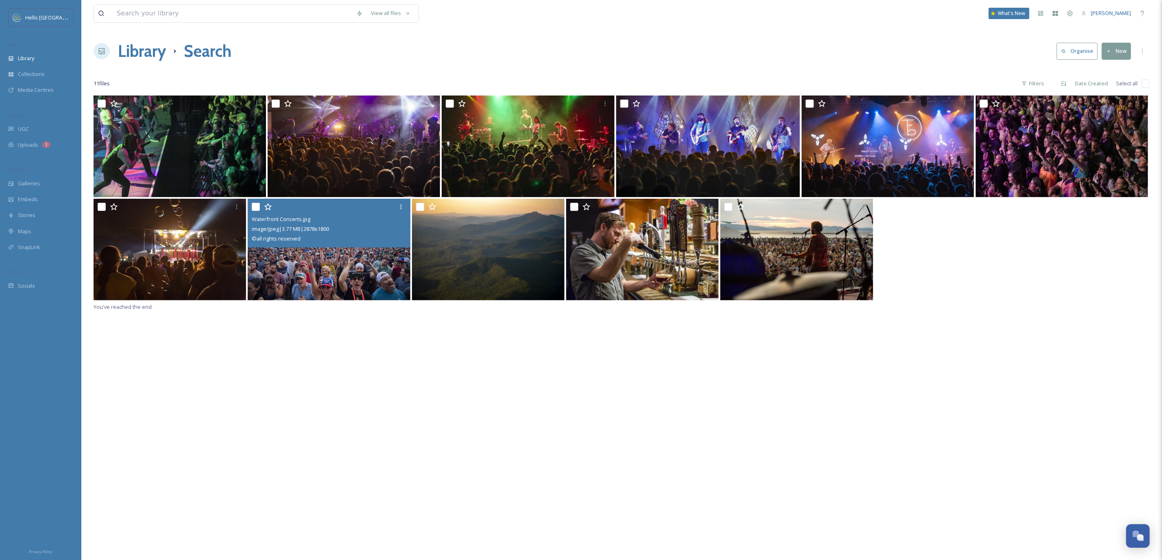
click at [370, 270] on img at bounding box center [329, 250] width 163 height 102
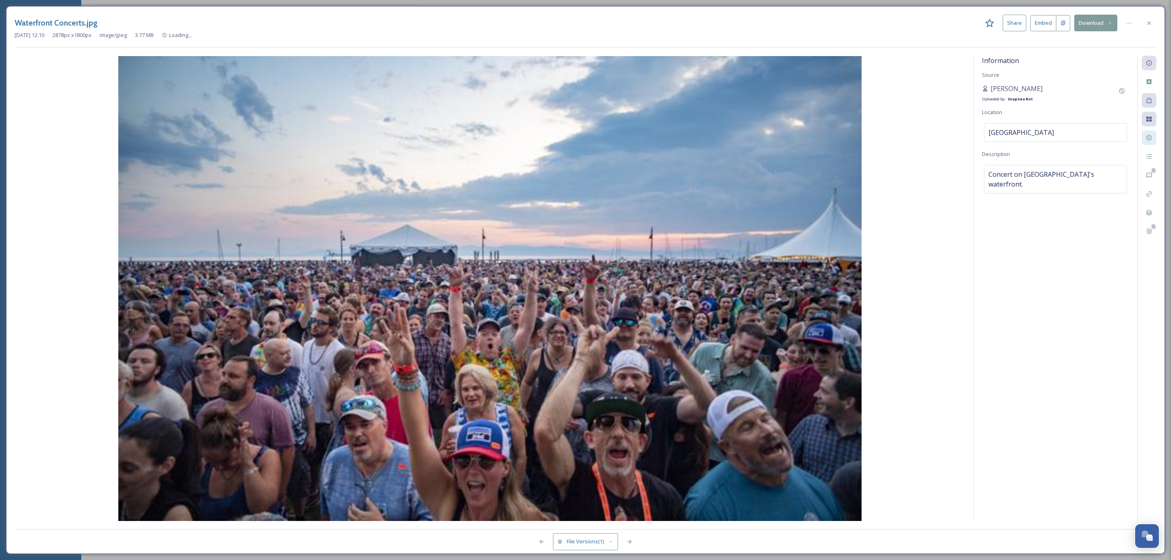
click at [1148, 142] on div at bounding box center [1149, 138] width 15 height 15
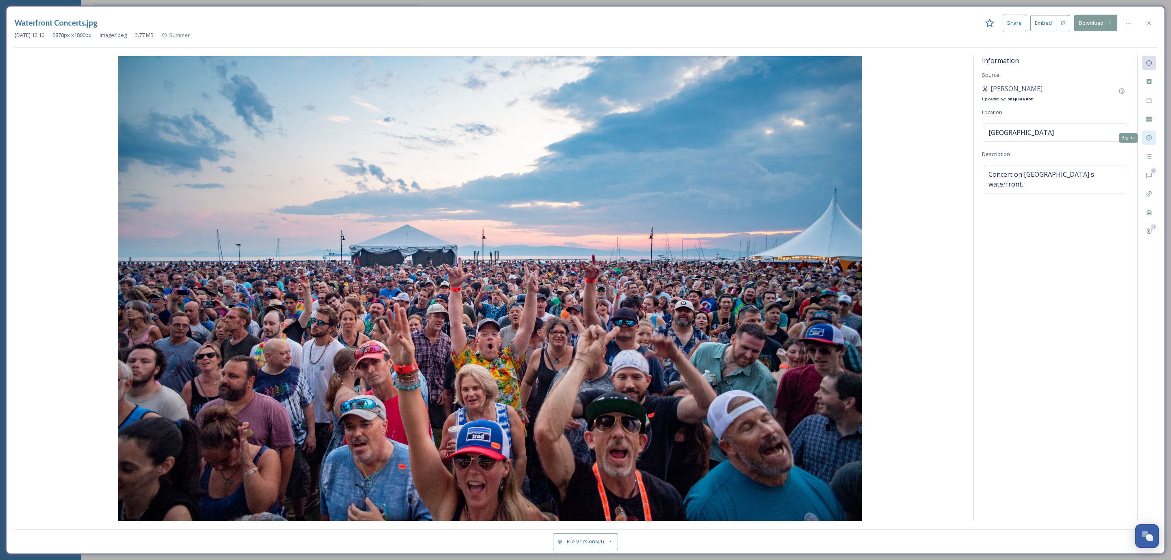
click at [1149, 143] on div "Rights" at bounding box center [1149, 138] width 15 height 15
click at [1078, 215] on div "Universal, non-exclusive right" at bounding box center [1055, 208] width 143 height 19
click at [1078, 215] on textarea "Universal, non-exclusive right" at bounding box center [1055, 232] width 147 height 67
click at [1043, 435] on div "Rights Status No status Copyright ©all rights reserved Rights No rights Additio…" at bounding box center [1055, 289] width 163 height 466
